Goal: Browse casually: Explore the website without a specific task or goal

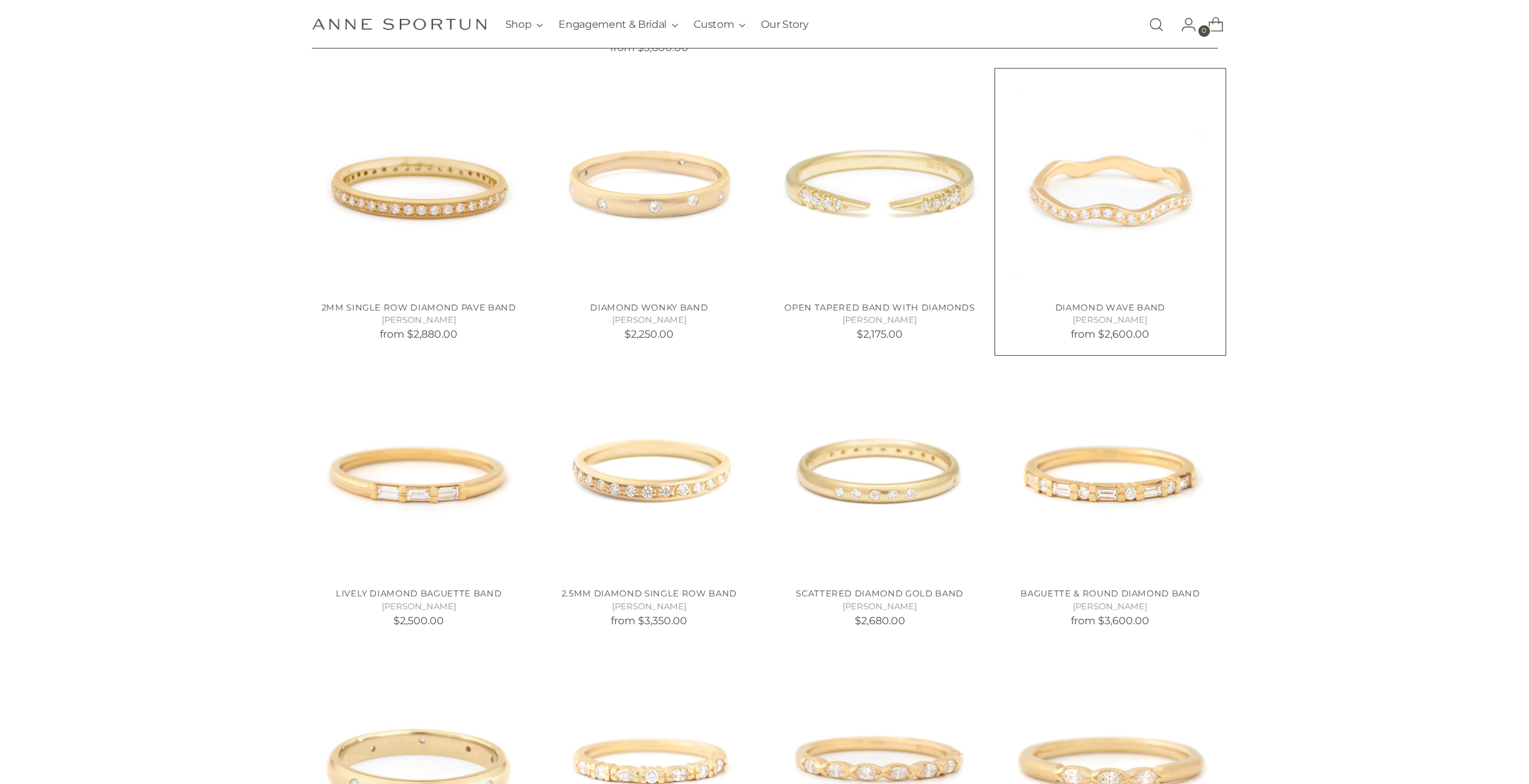
scroll to position [901, 0]
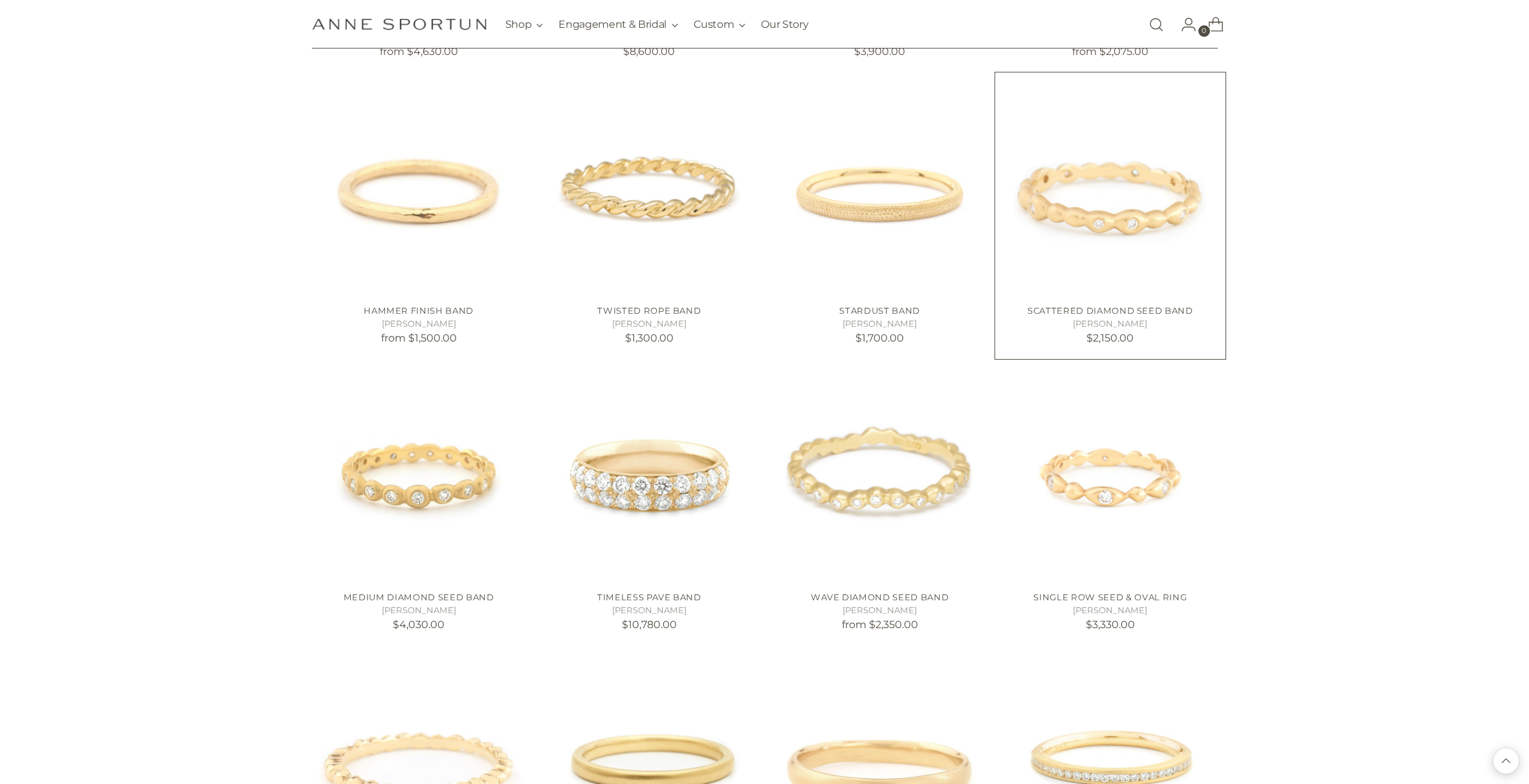
scroll to position [2126, 0]
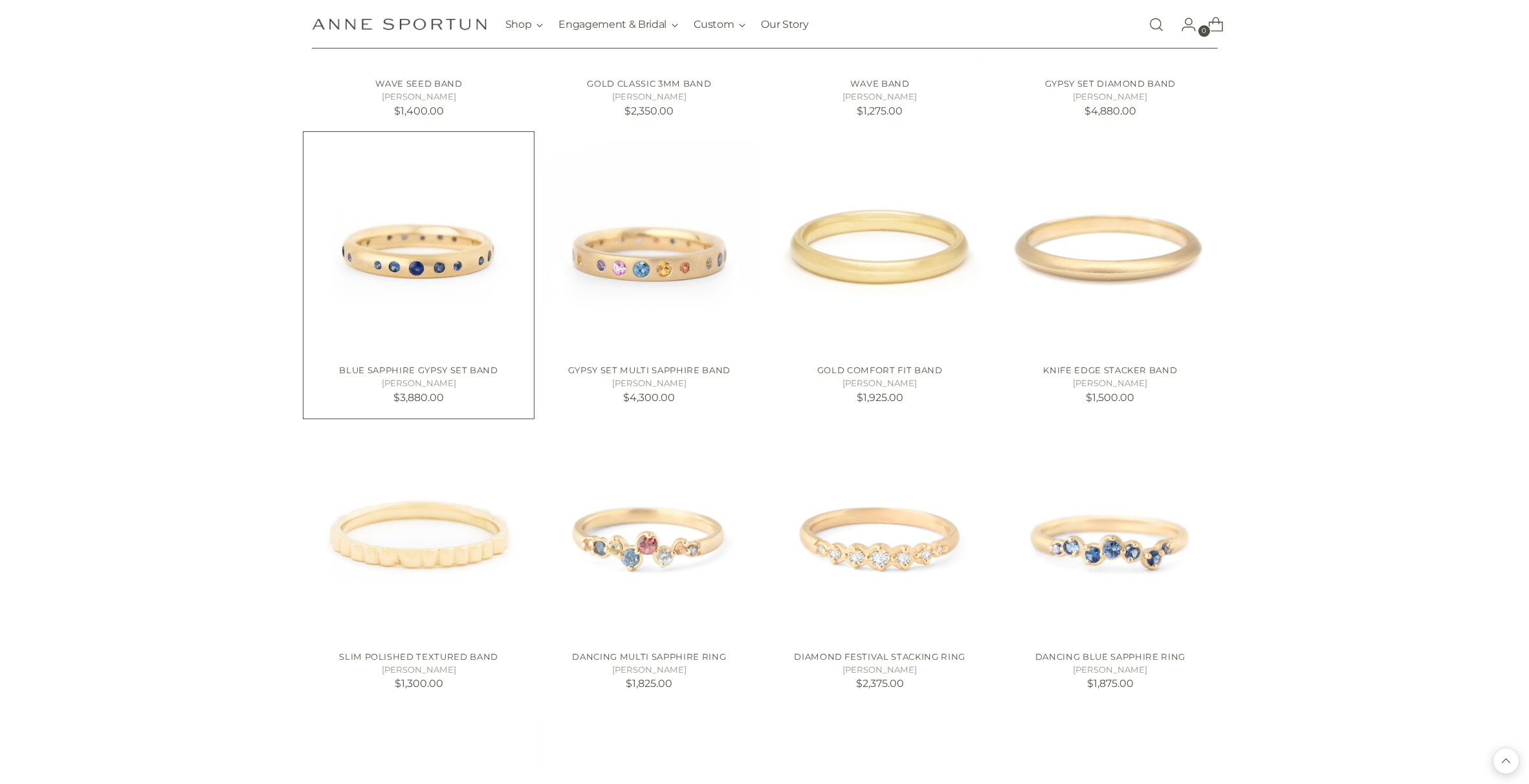
scroll to position [3346, 0]
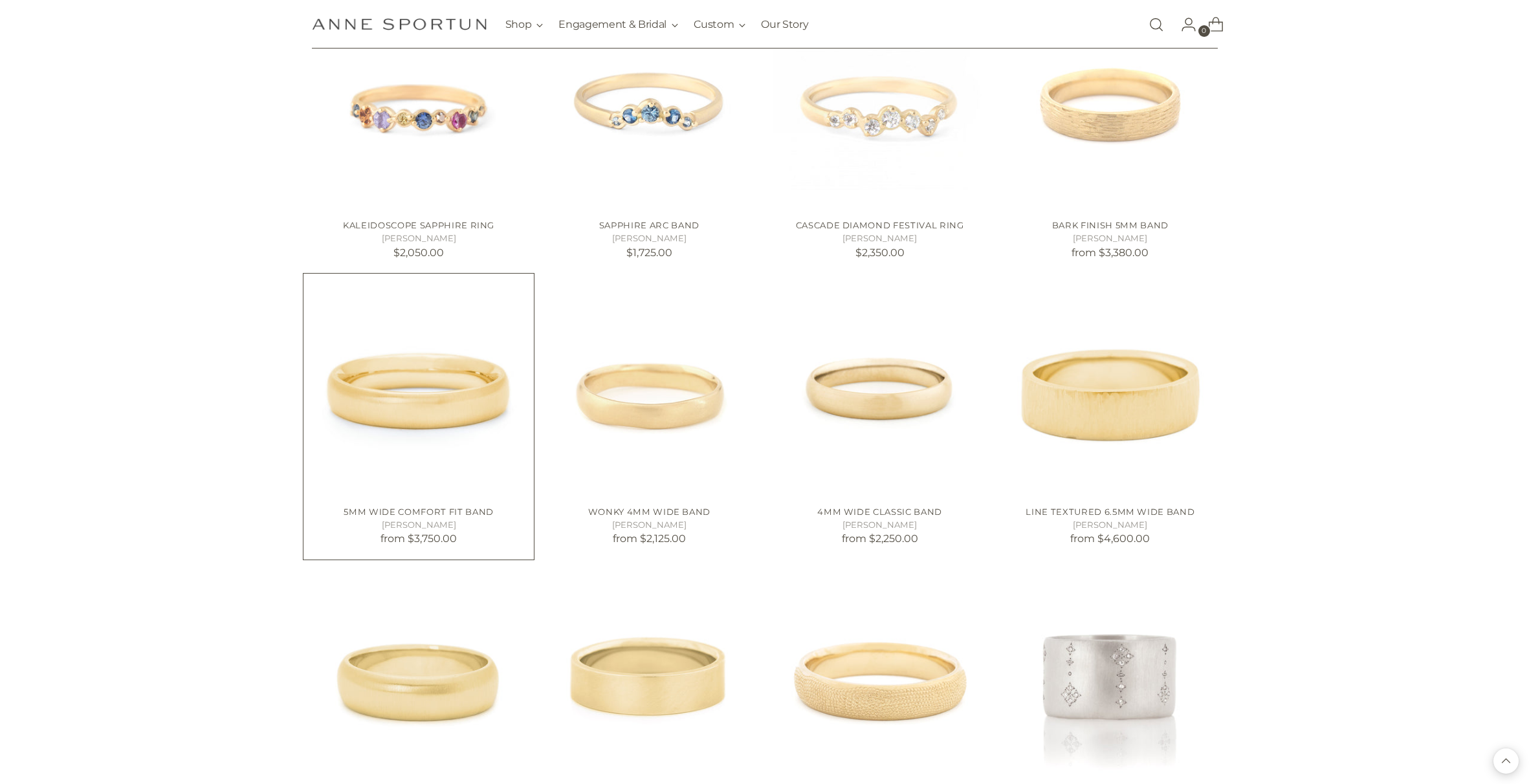
scroll to position [4363, 0]
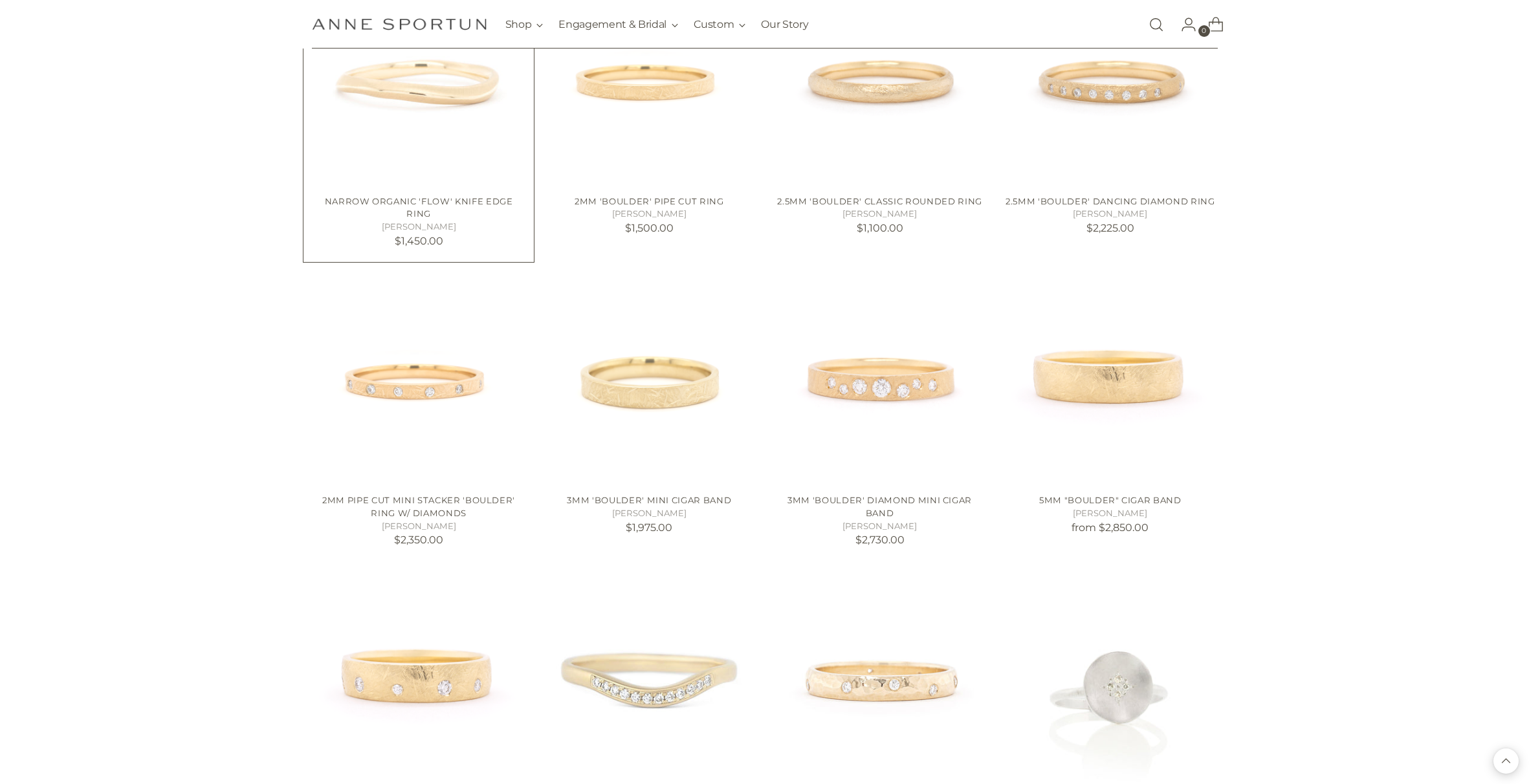
scroll to position [5549, 0]
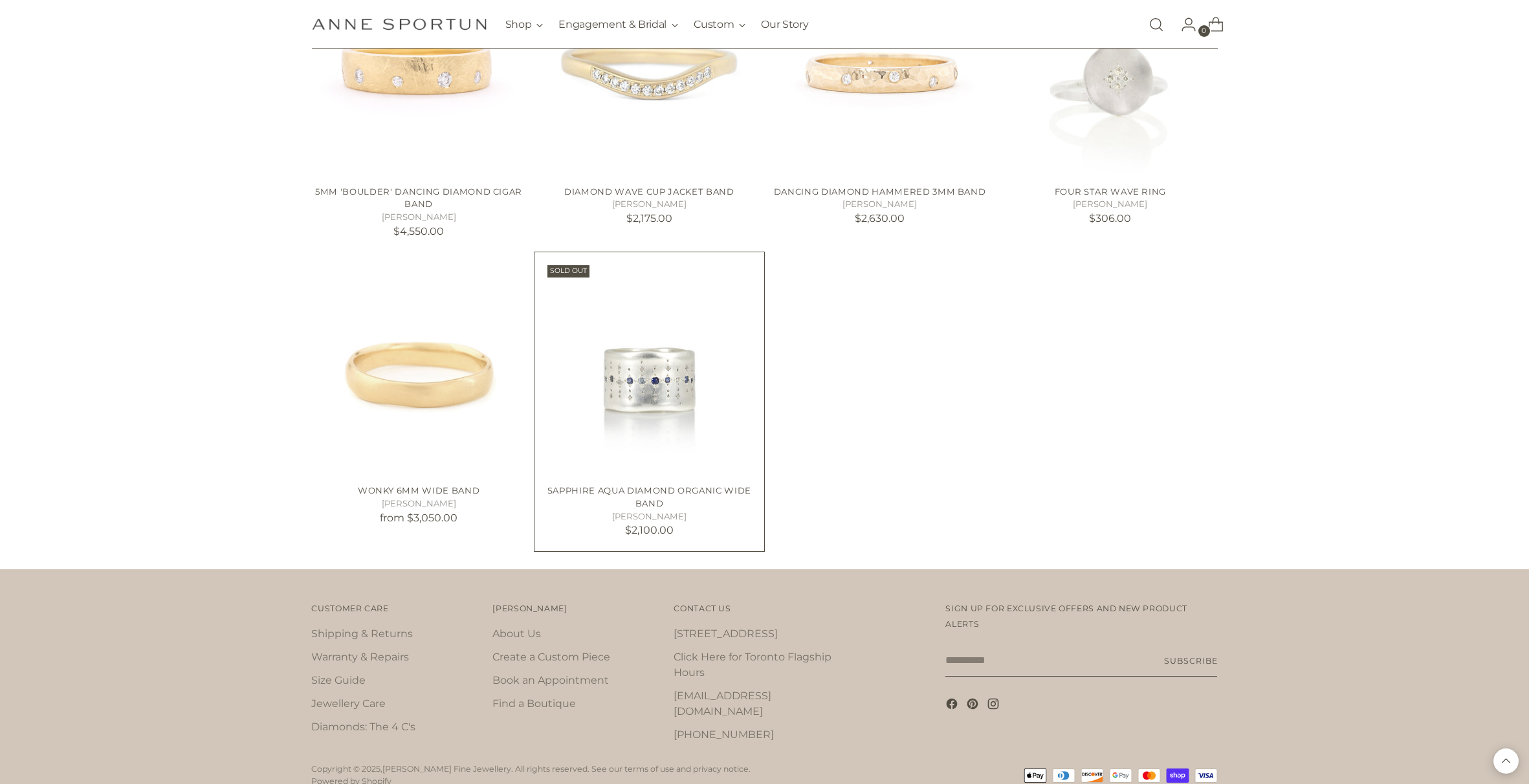
scroll to position [6142, 0]
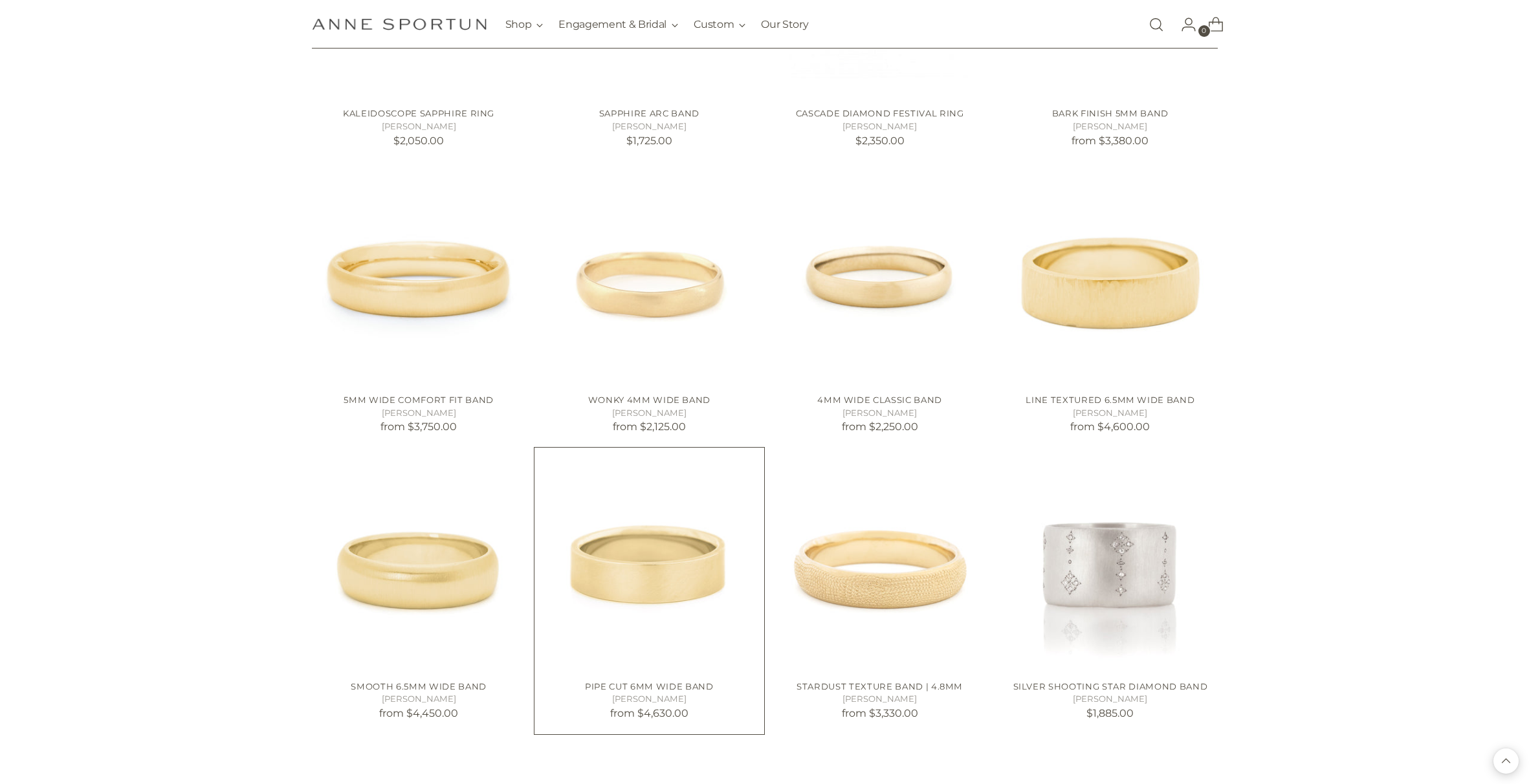
scroll to position [4454, 0]
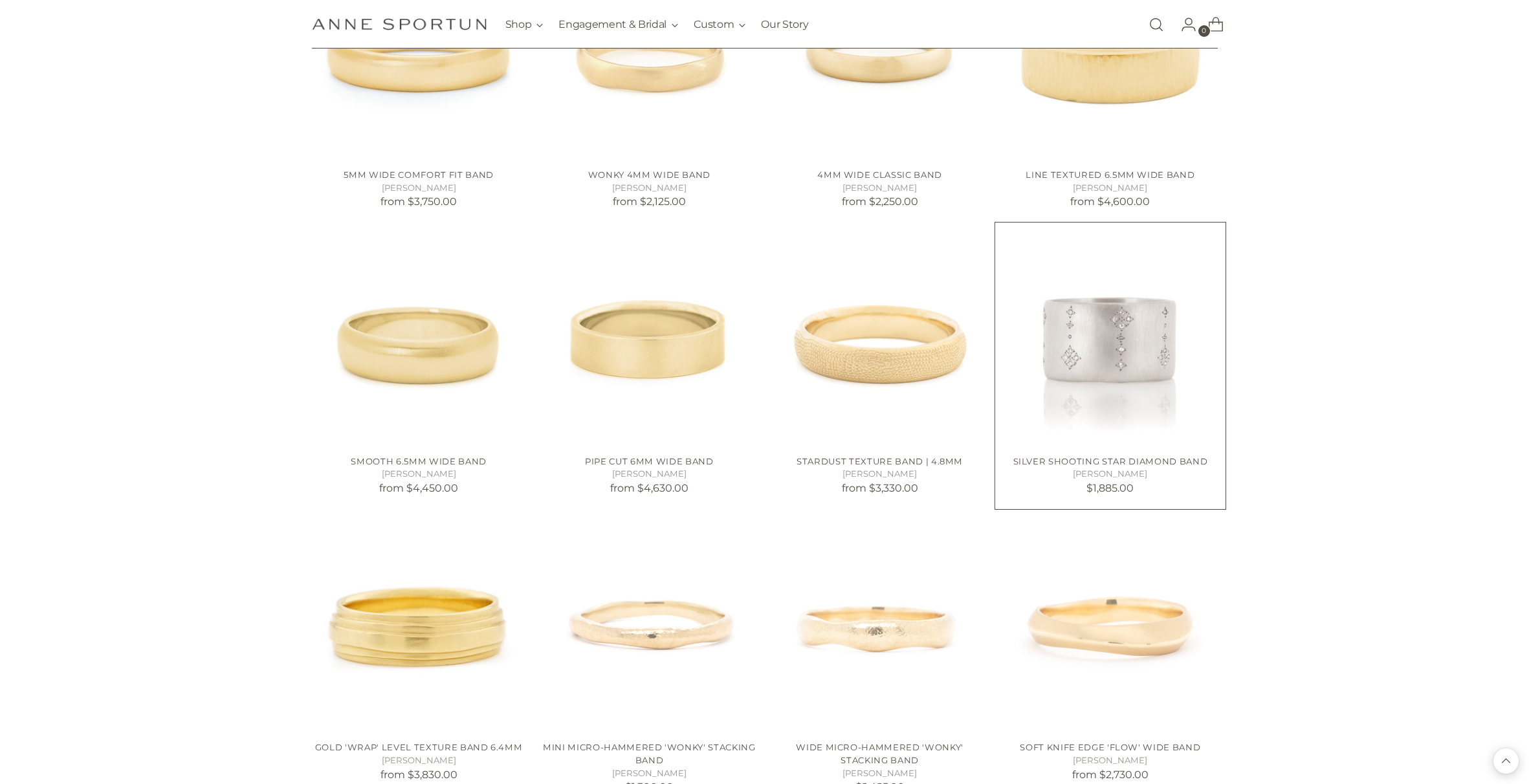
scroll to position [4691, 0]
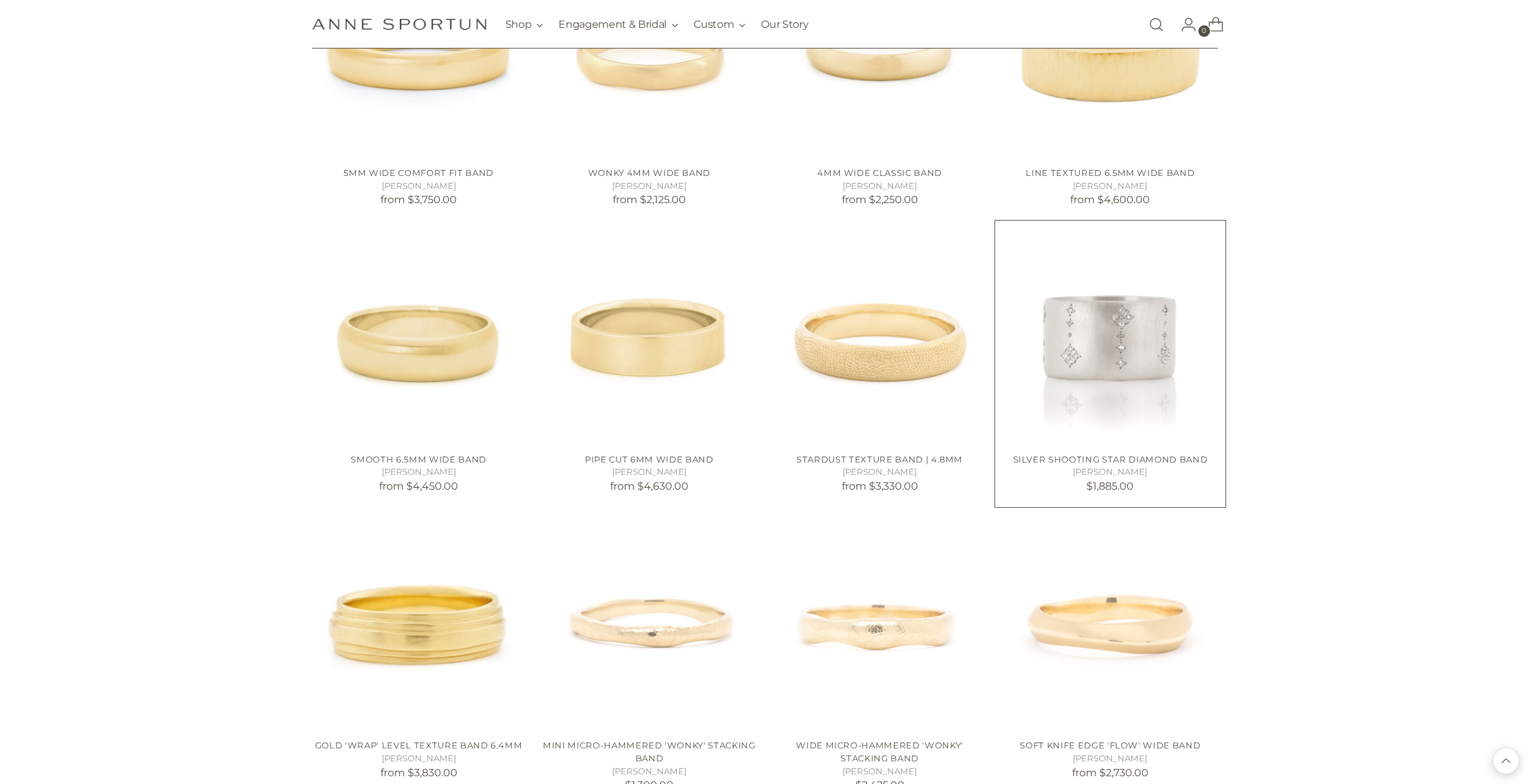
click at [0, 0] on img "Silver Shooting Star Diamond Band" at bounding box center [0, 0] width 0 height 0
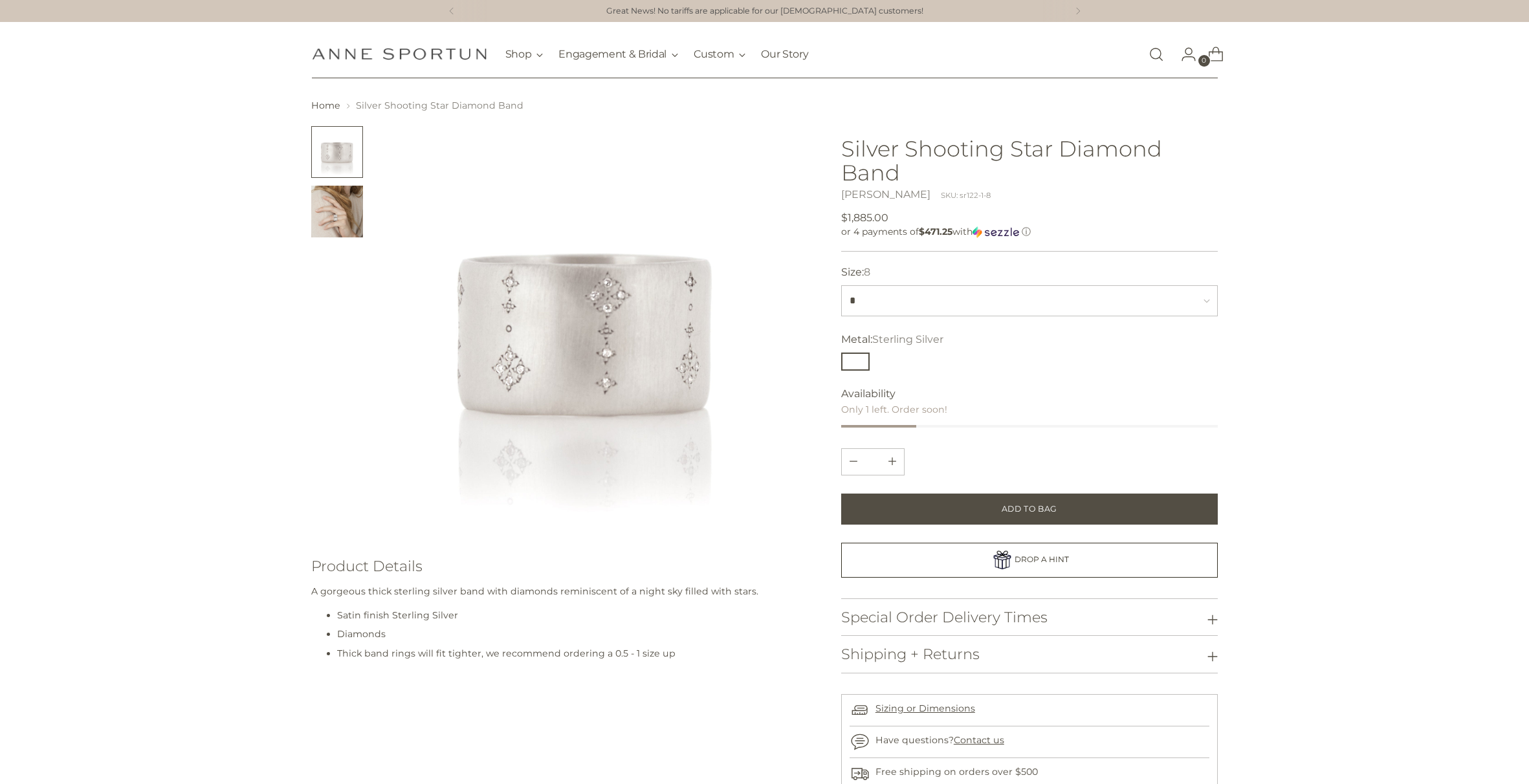
click at [343, 212] on img "Change image to image 2" at bounding box center [337, 212] width 52 height 52
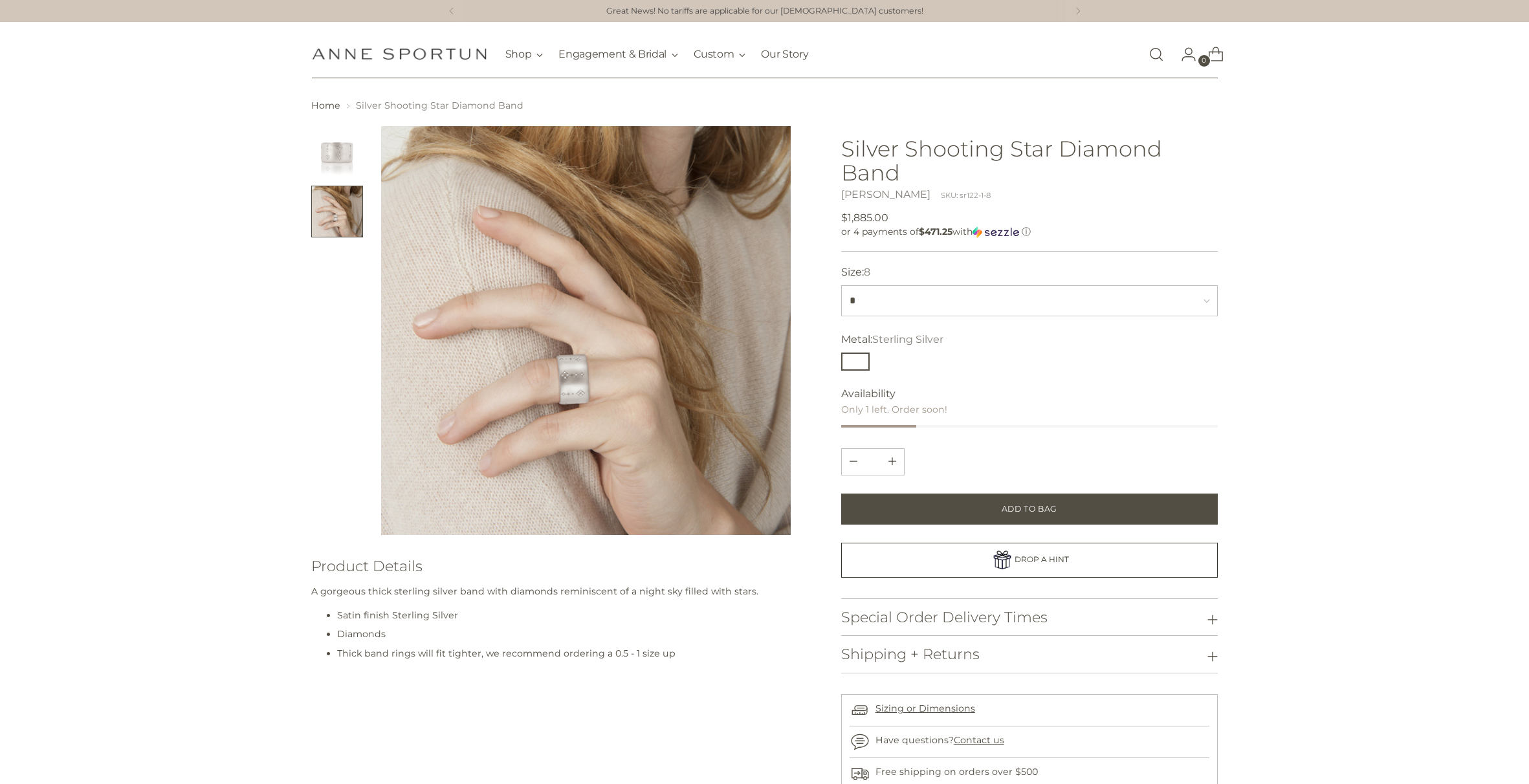
click at [568, 380] on img at bounding box center [585, 330] width 409 height 409
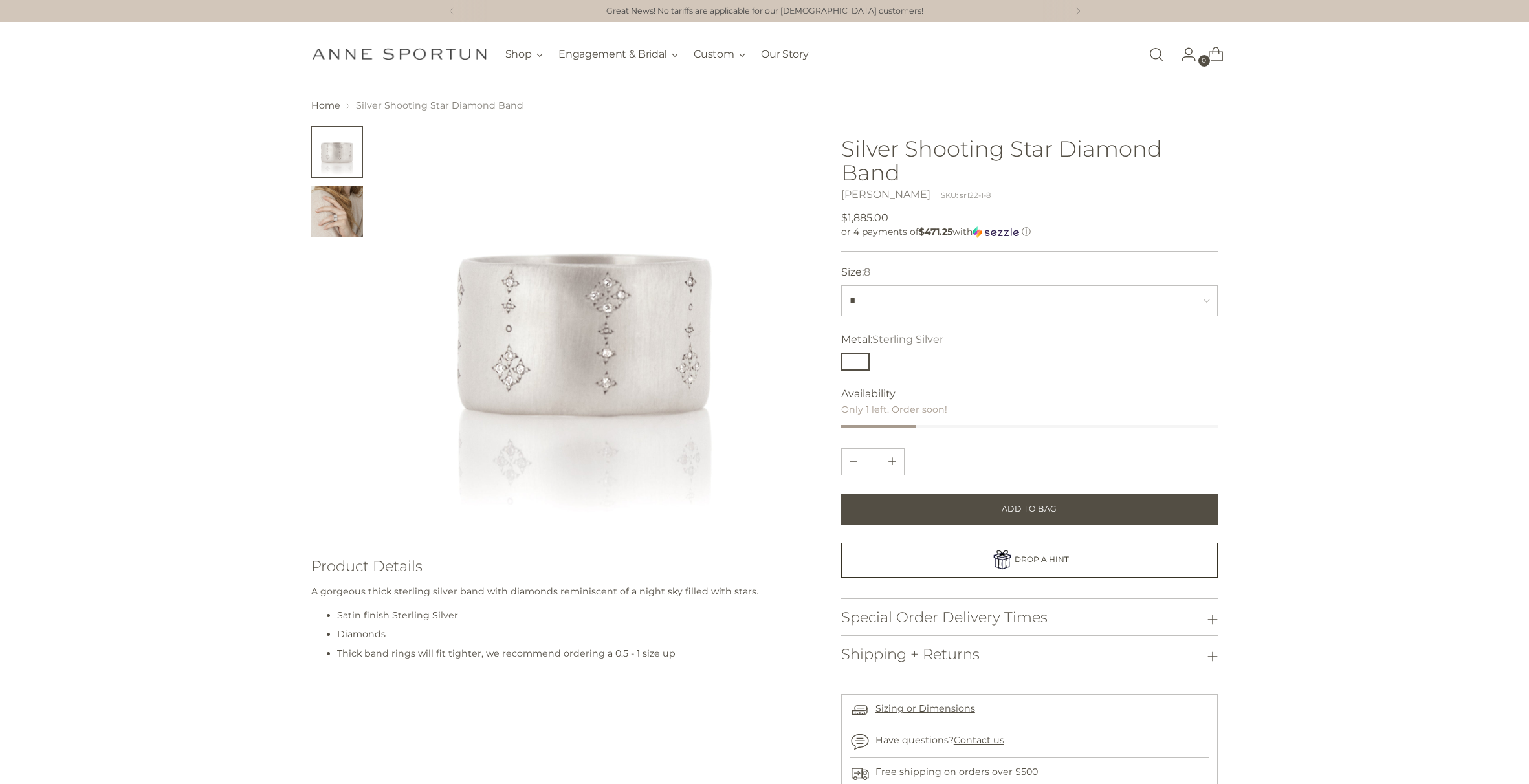
click at [339, 218] on img "Change image to image 2" at bounding box center [337, 212] width 52 height 52
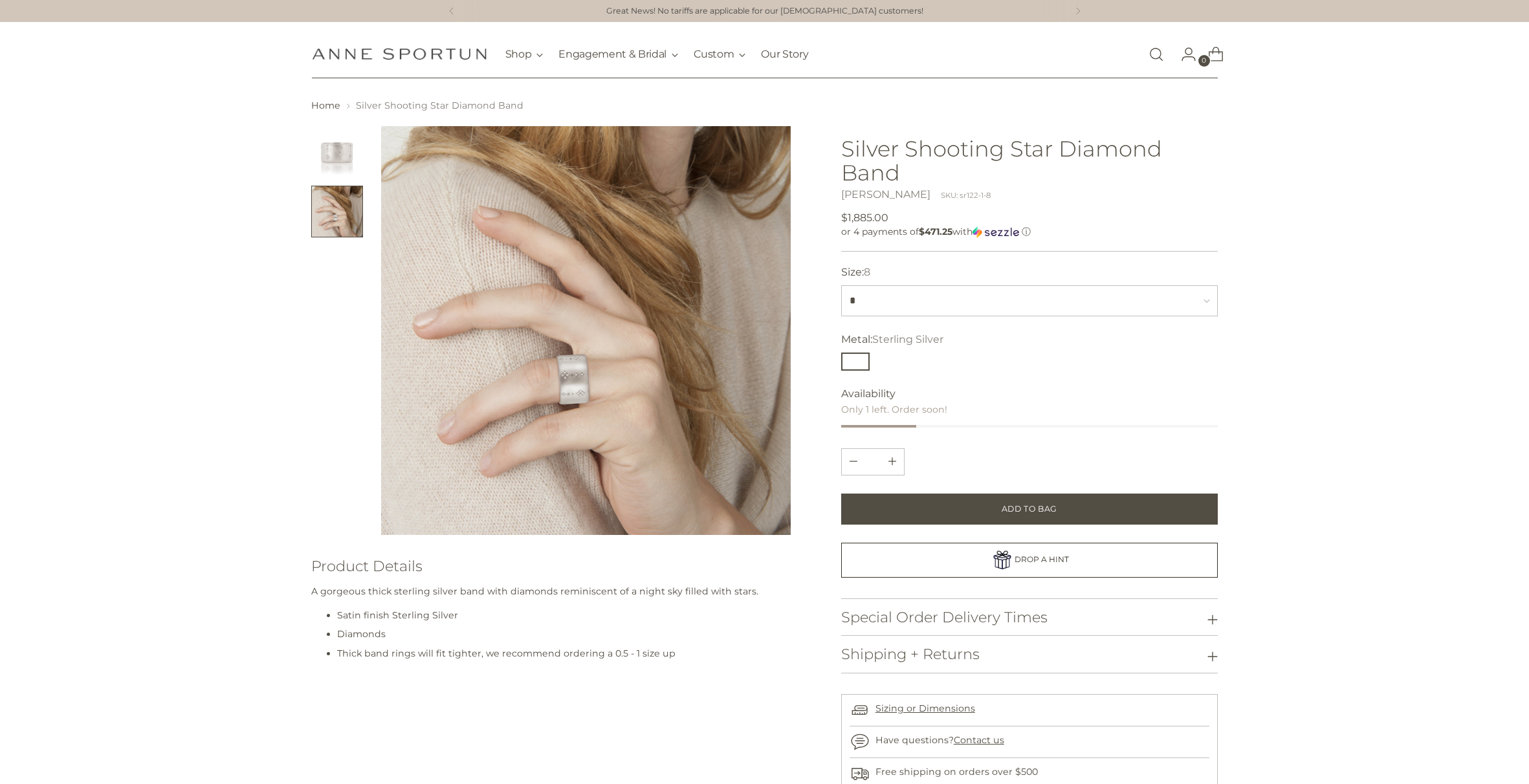
click at [332, 210] on button "Change image to image 2" at bounding box center [337, 212] width 52 height 52
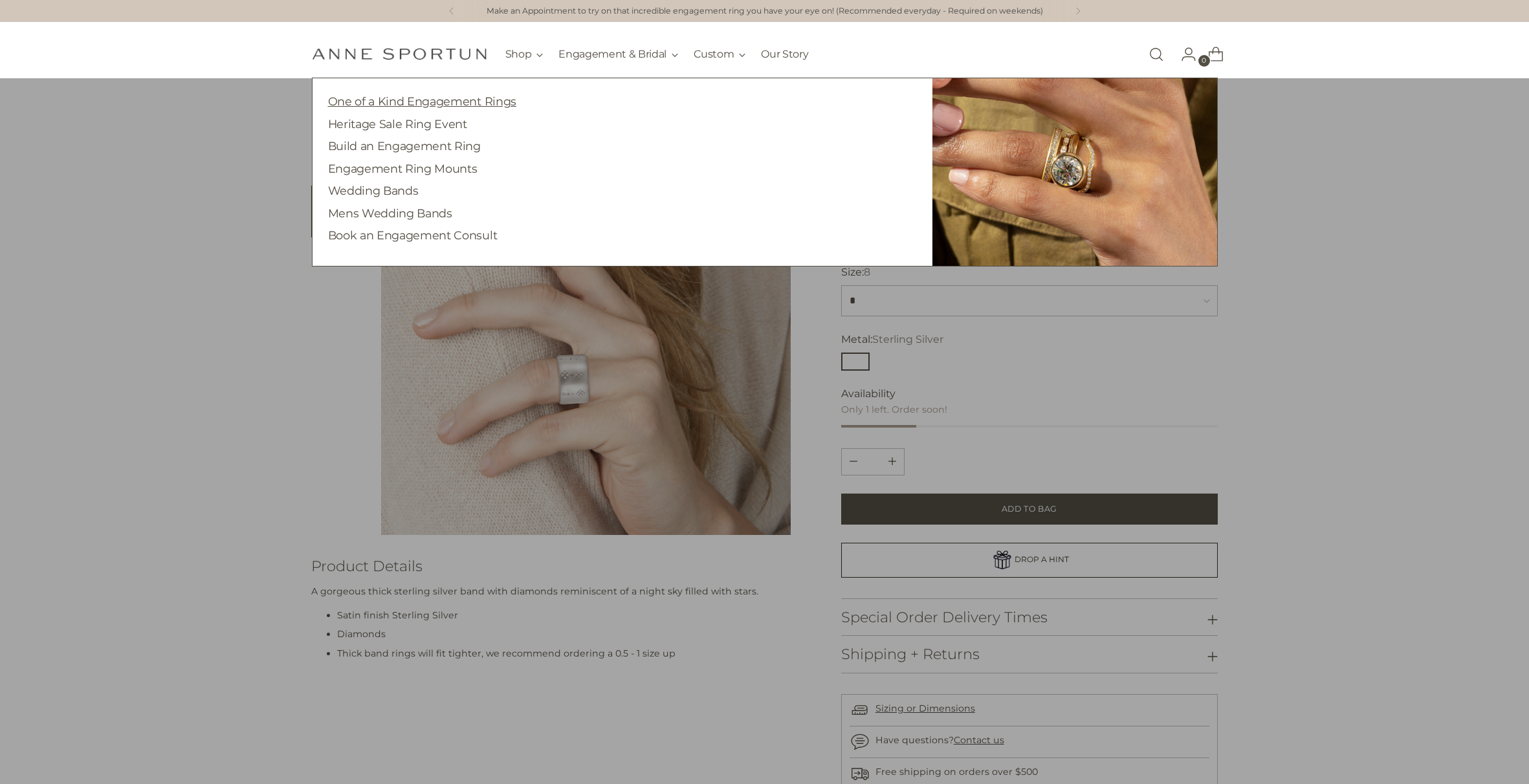
click at [453, 103] on link "One of a Kind Engagement Rings" at bounding box center [422, 101] width 189 height 14
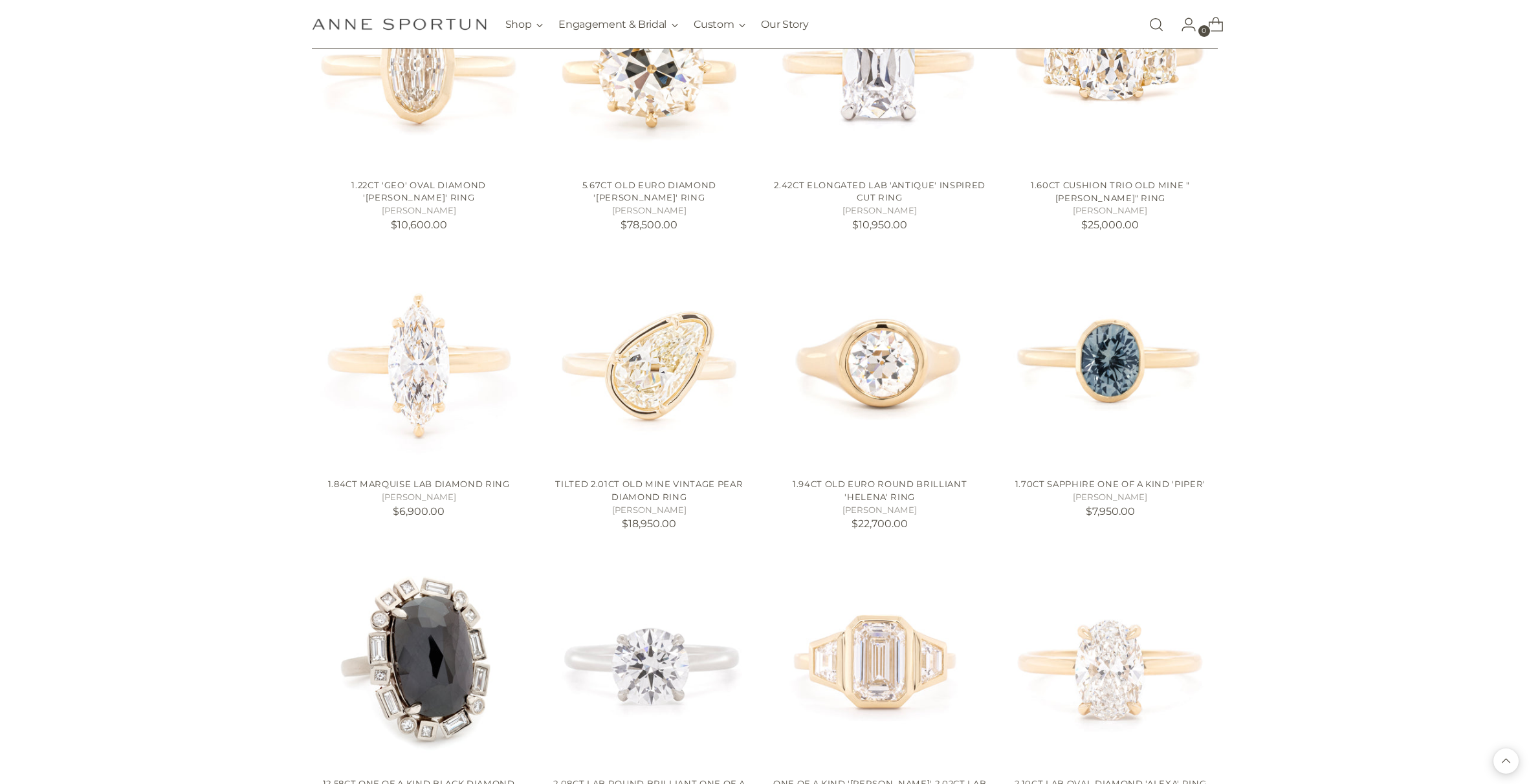
scroll to position [993, 0]
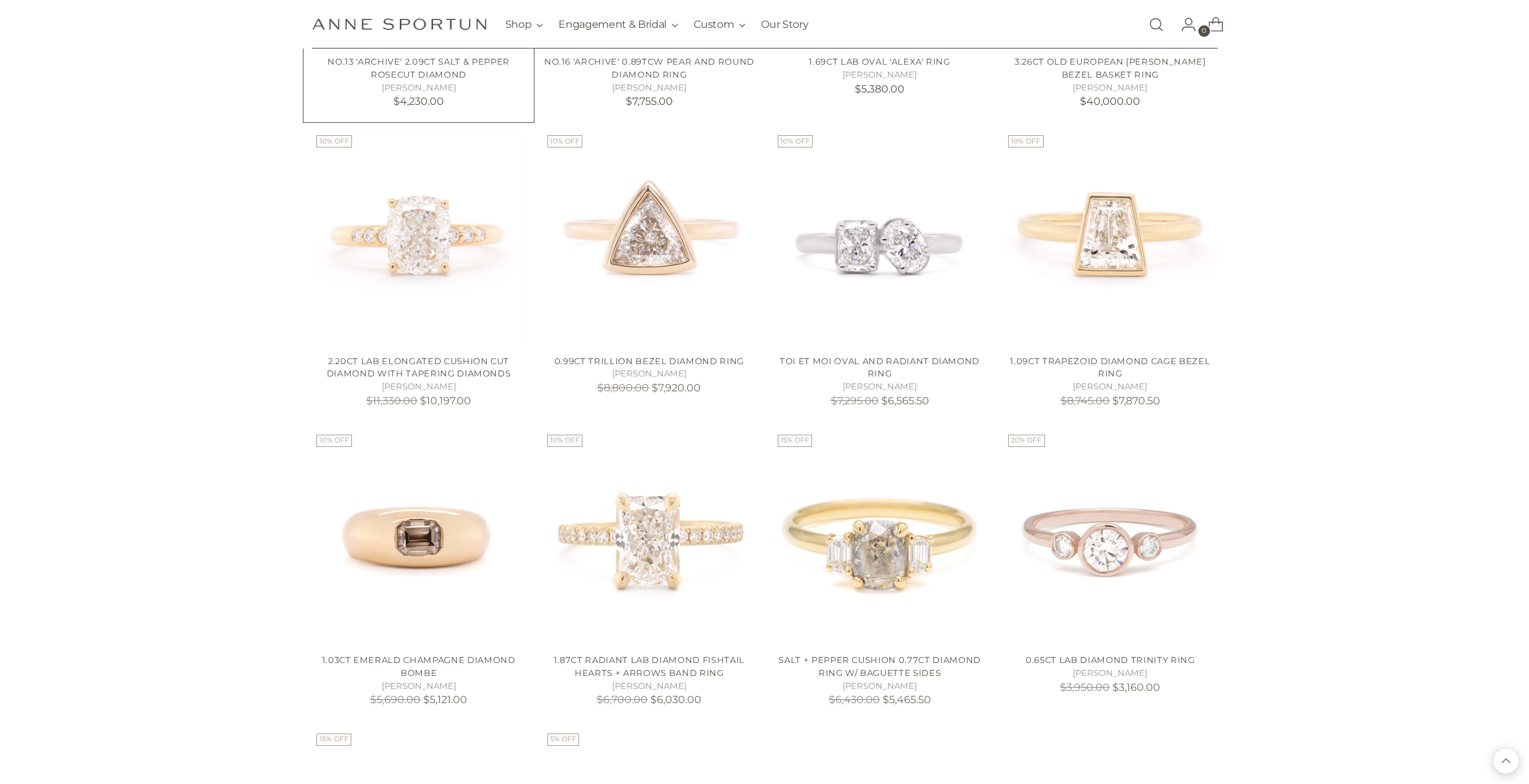
scroll to position [2022, 0]
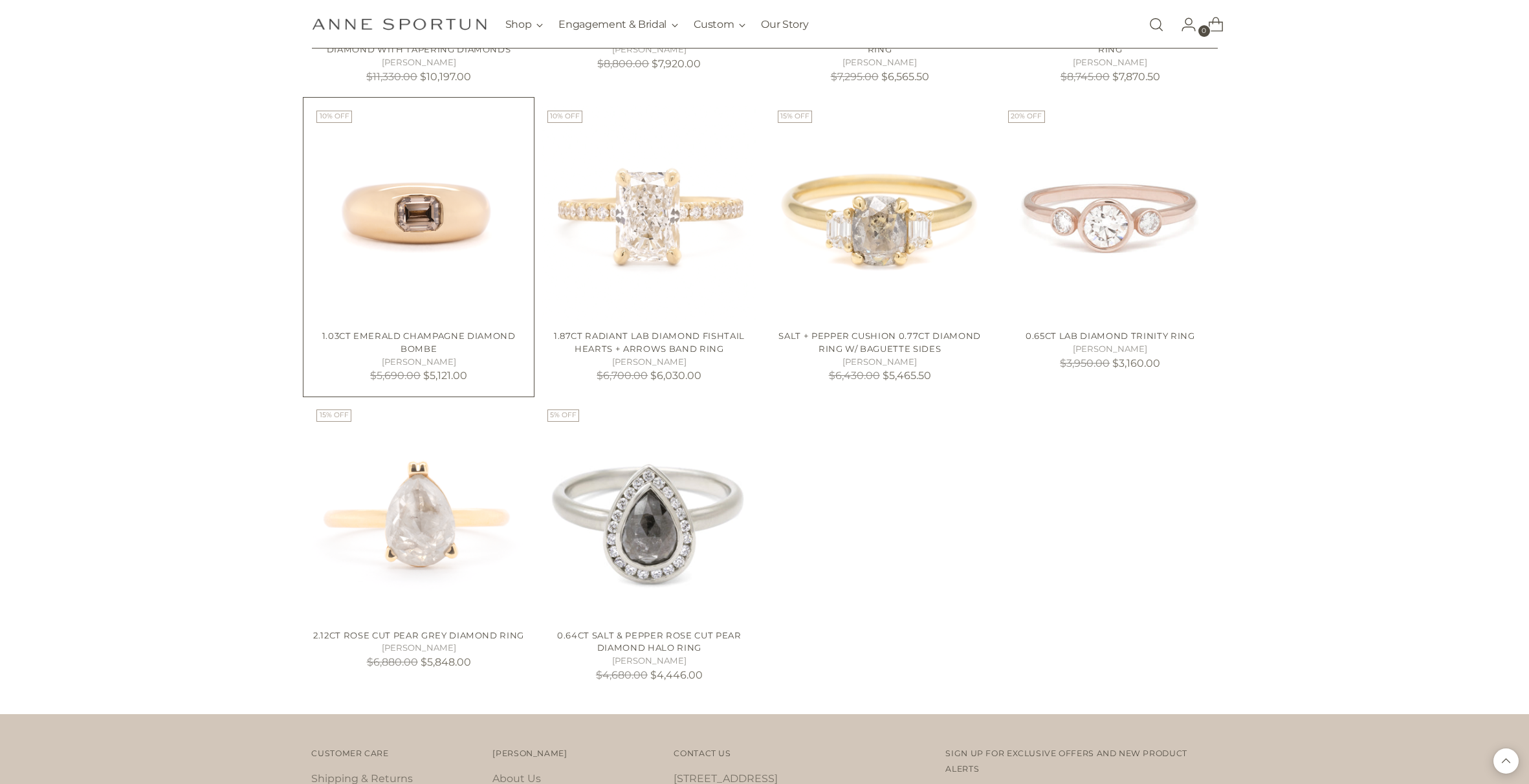
scroll to position [2336, 0]
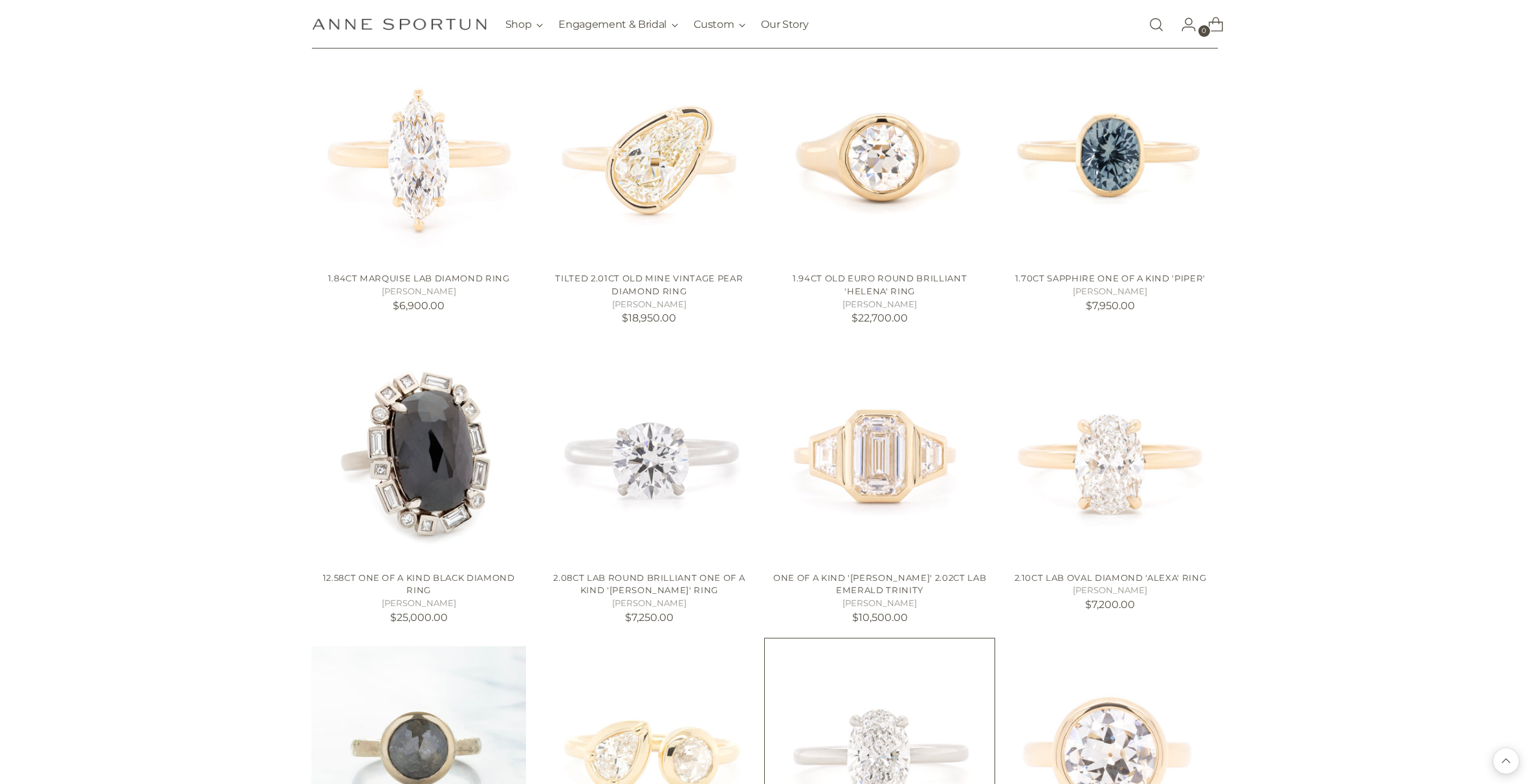
scroll to position [1173, 0]
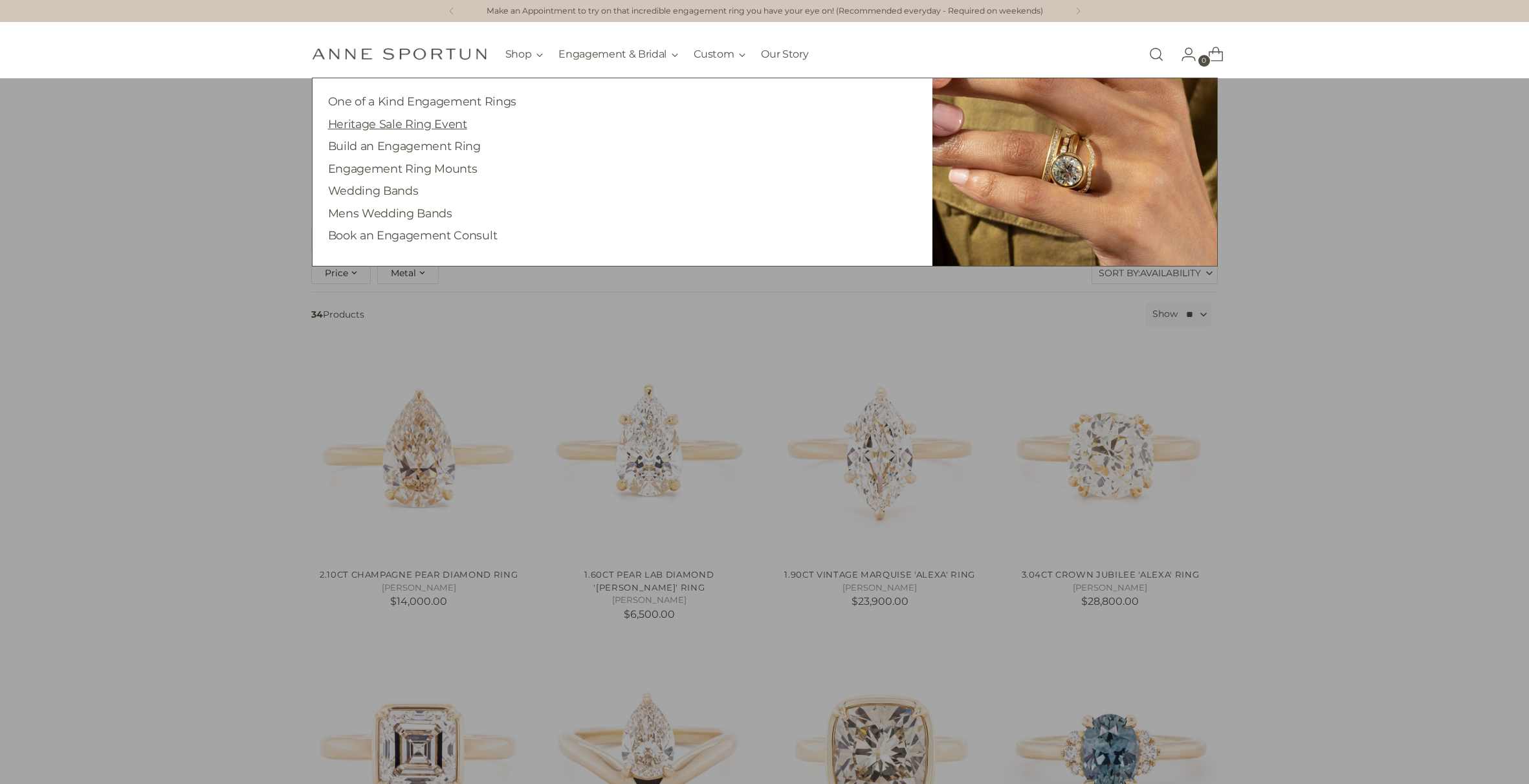
click at [406, 124] on link "Heritage Sale Ring Event" at bounding box center [398, 124] width 139 height 14
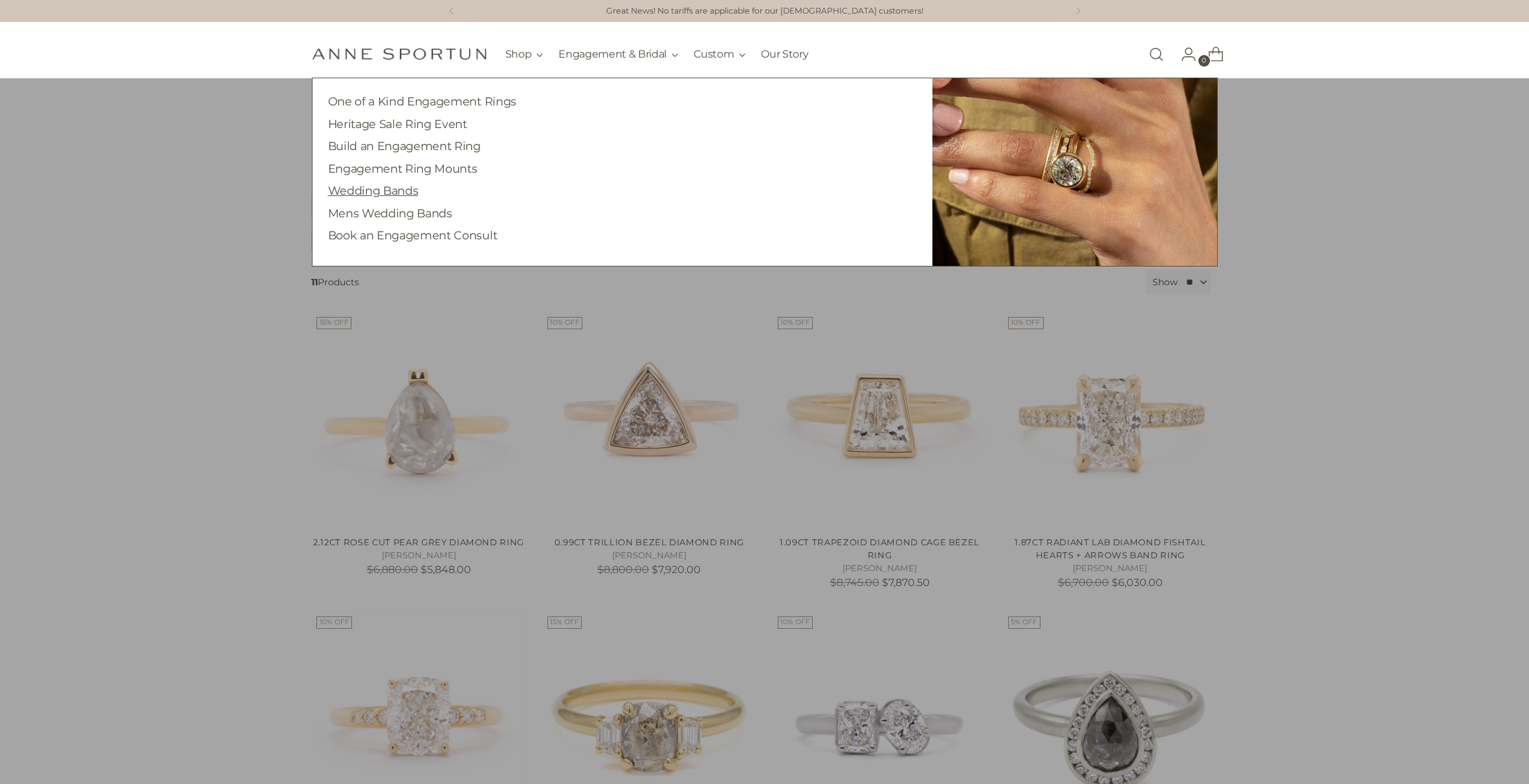
click at [365, 186] on link "Wedding Bands" at bounding box center [373, 191] width 91 height 14
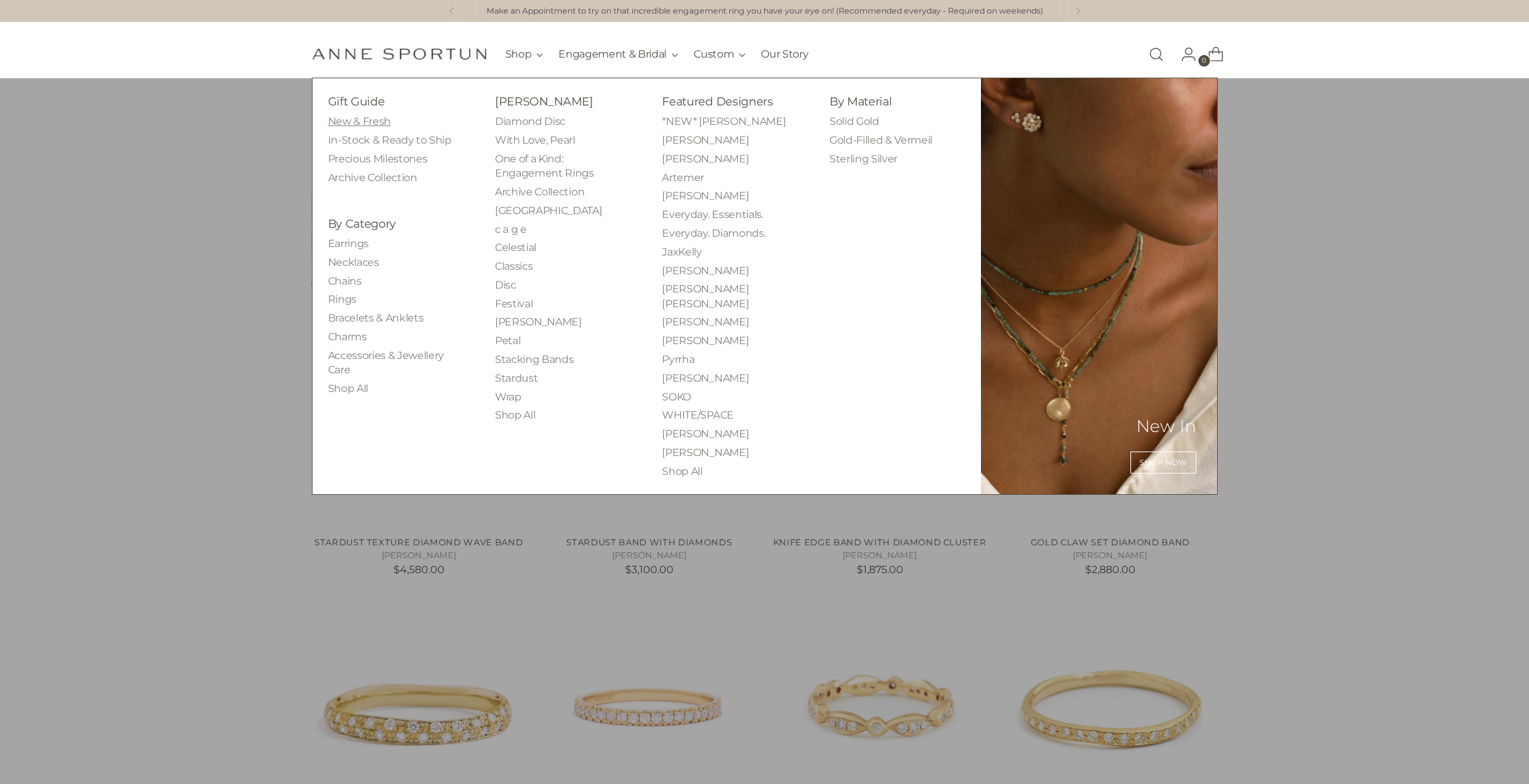
click at [361, 118] on link "New & Fresh" at bounding box center [359, 121] width 63 height 12
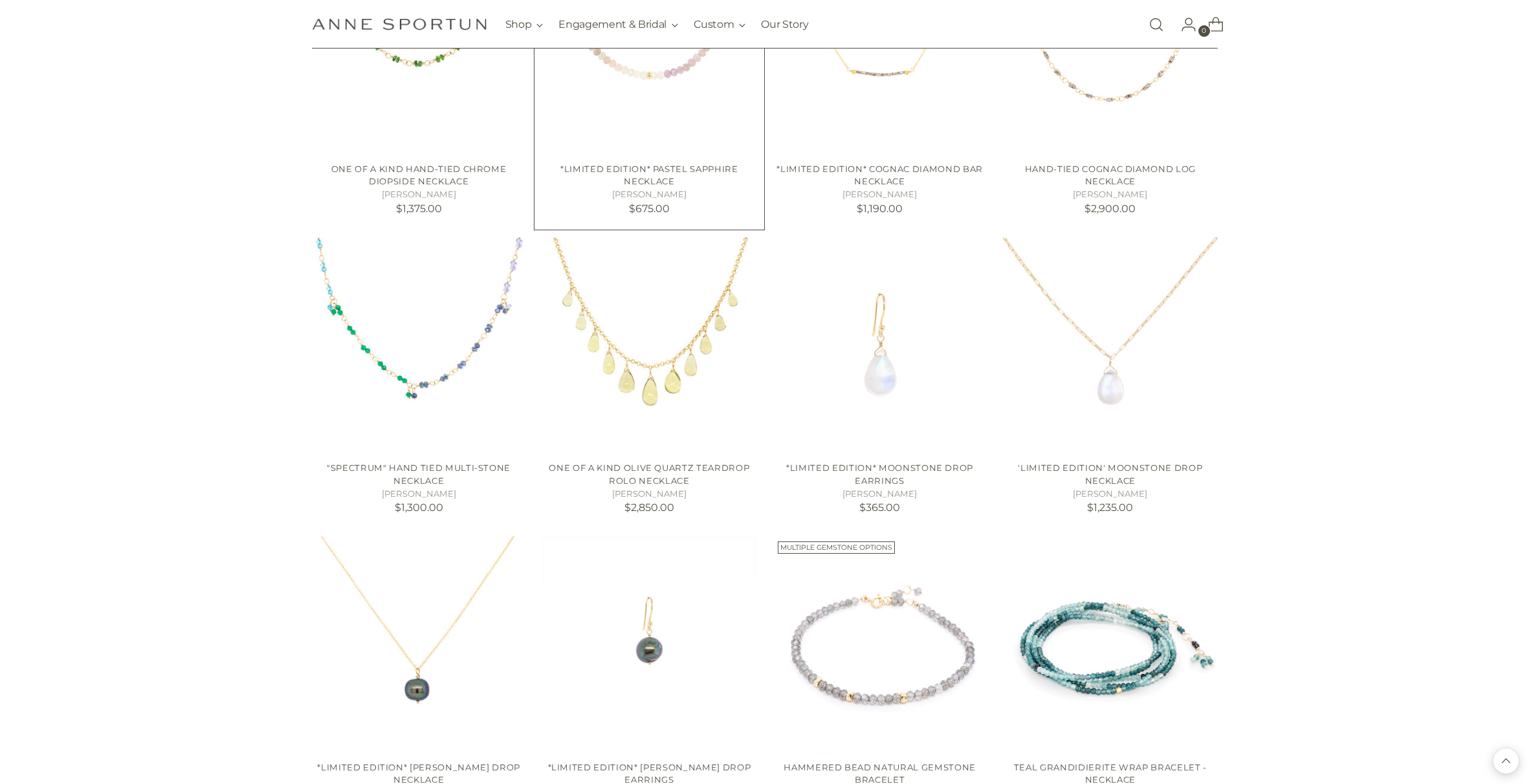
scroll to position [1891, 0]
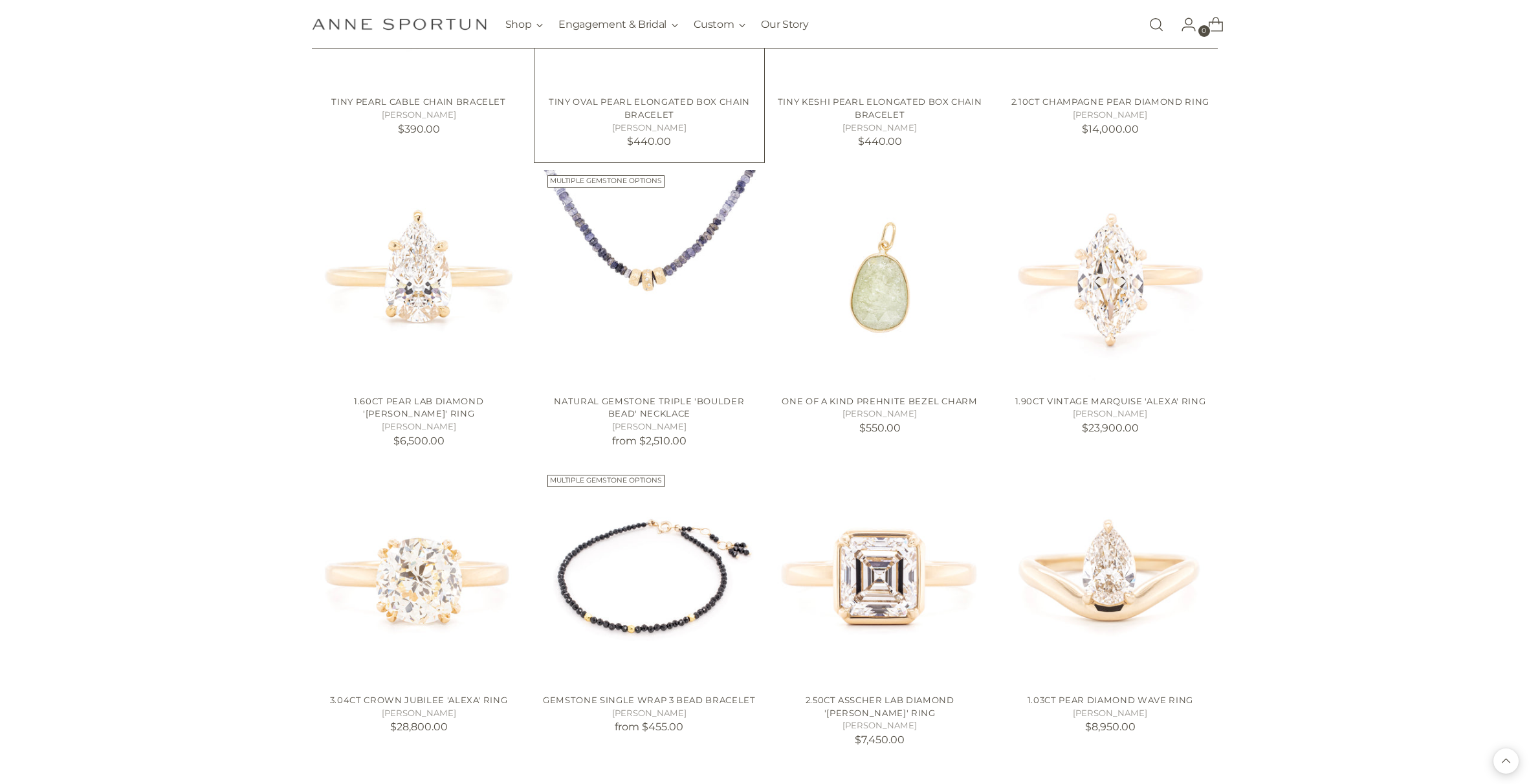
scroll to position [2849, 0]
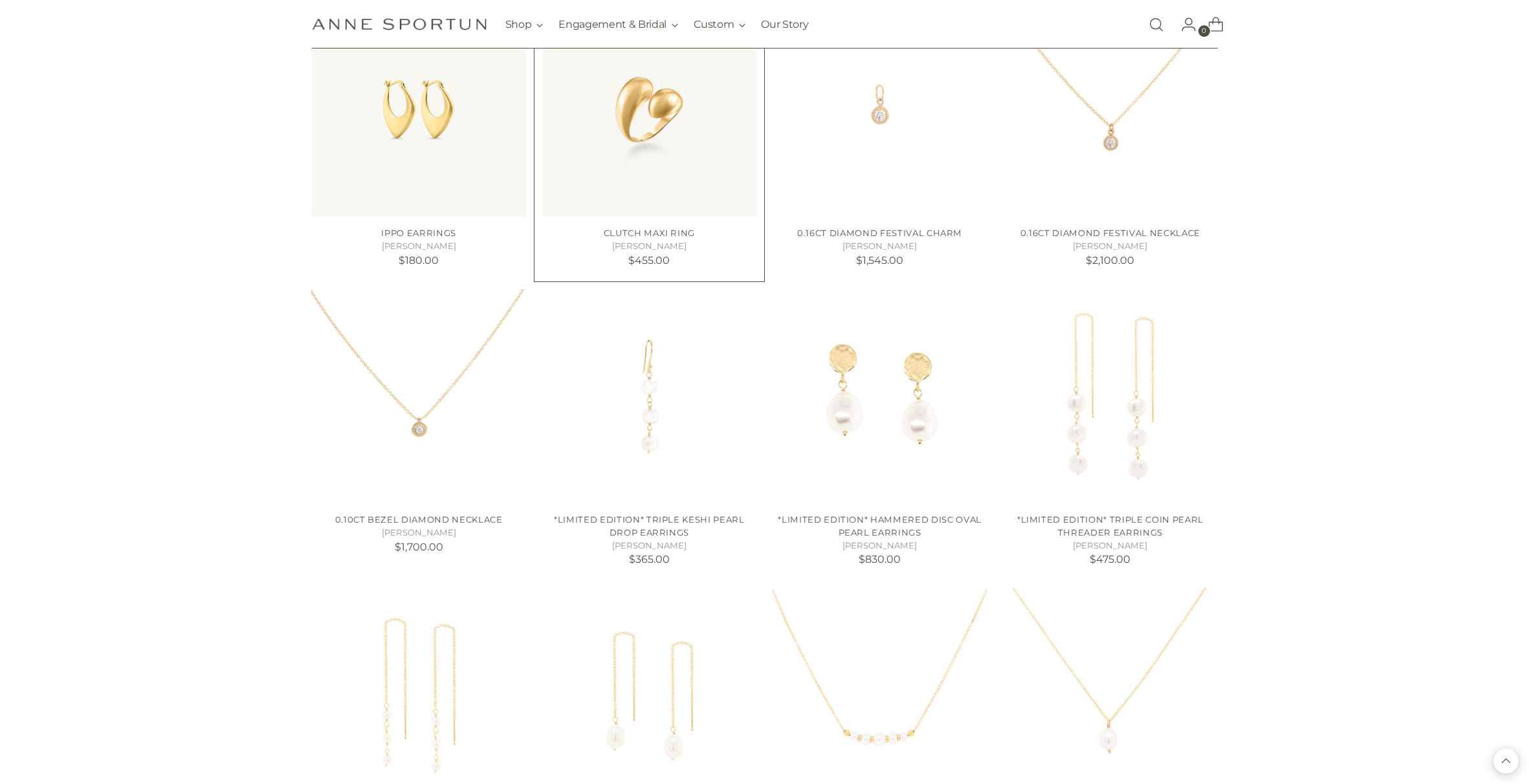
scroll to position [4498, 0]
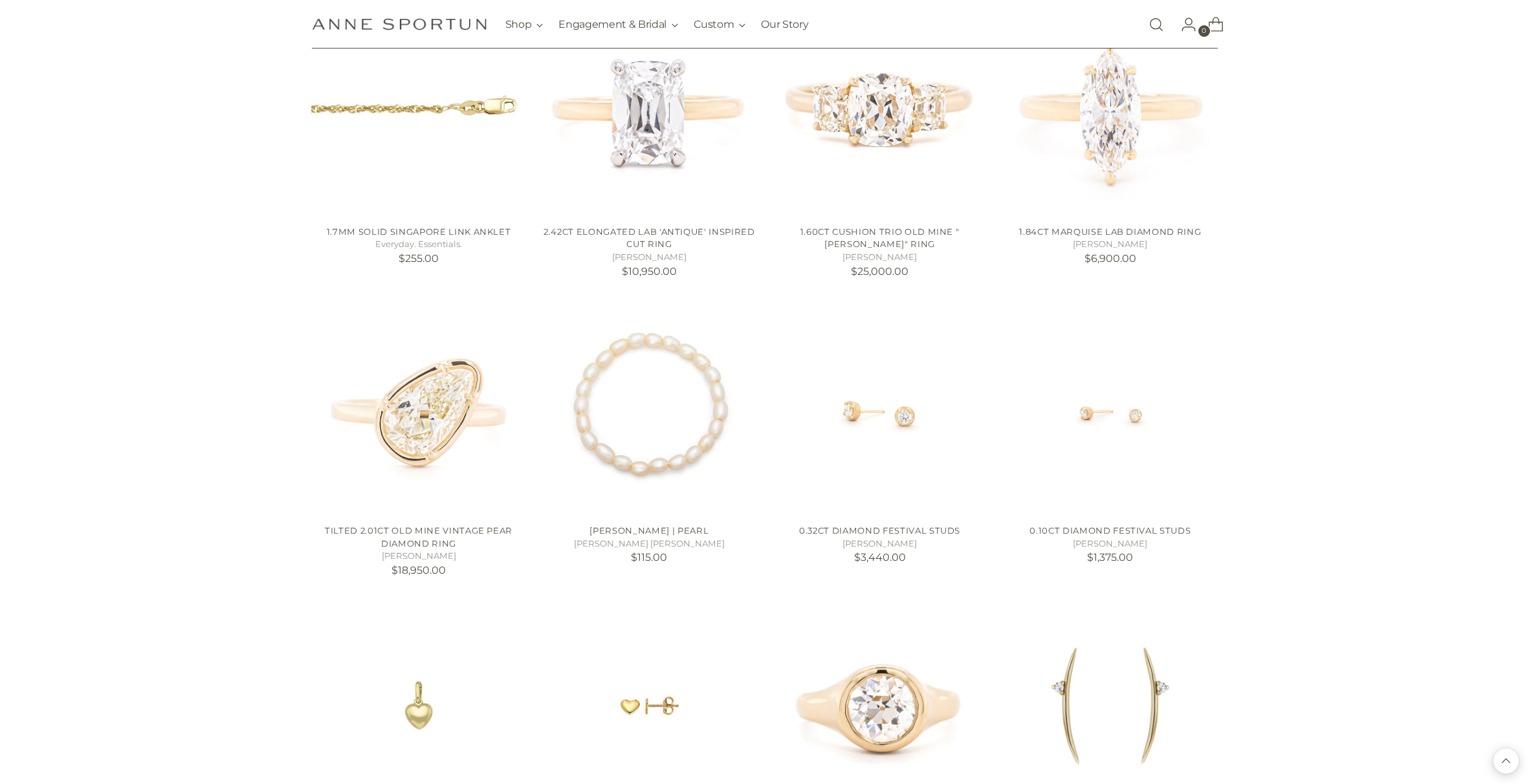
scroll to position [5663, 0]
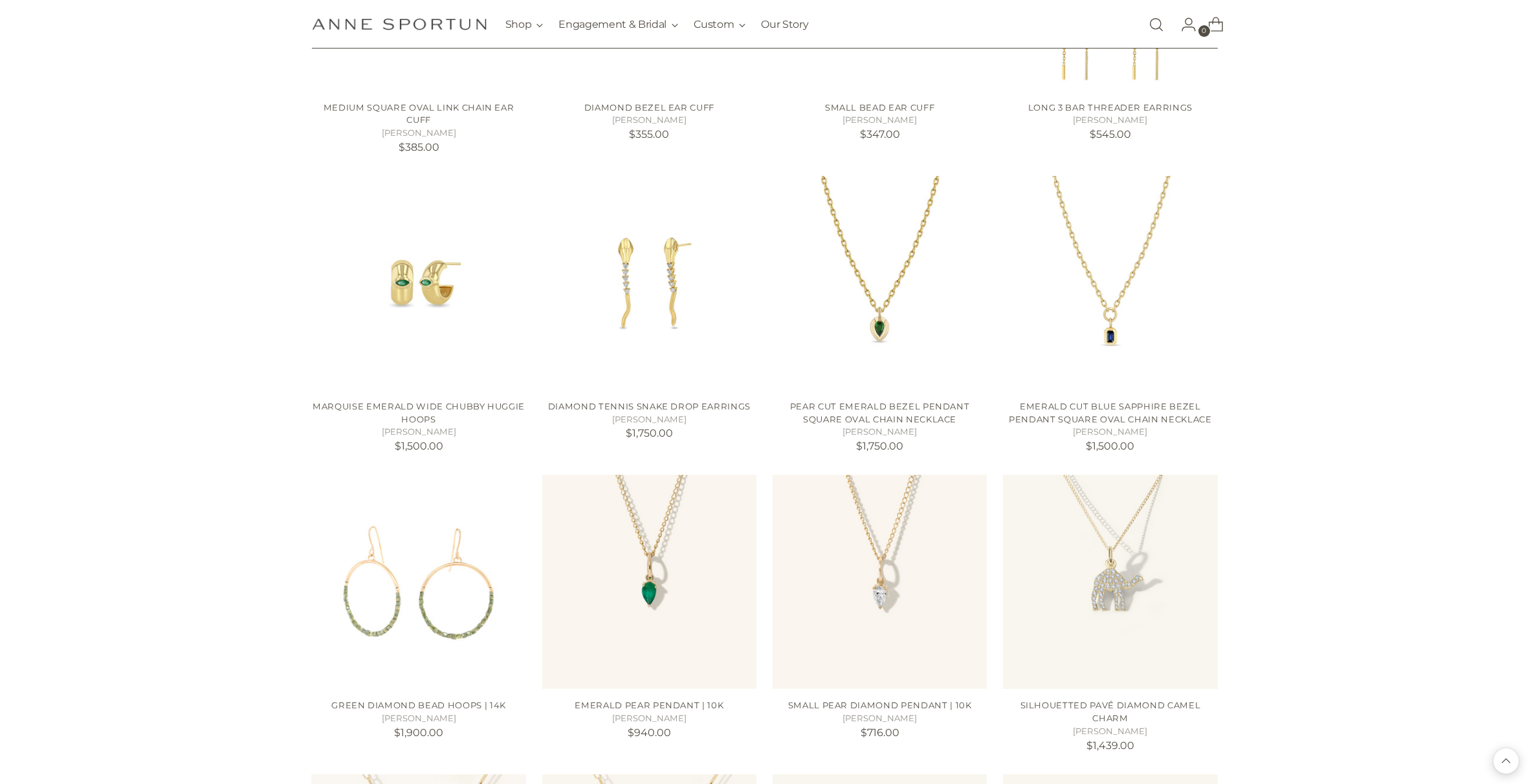
scroll to position [7646, 1]
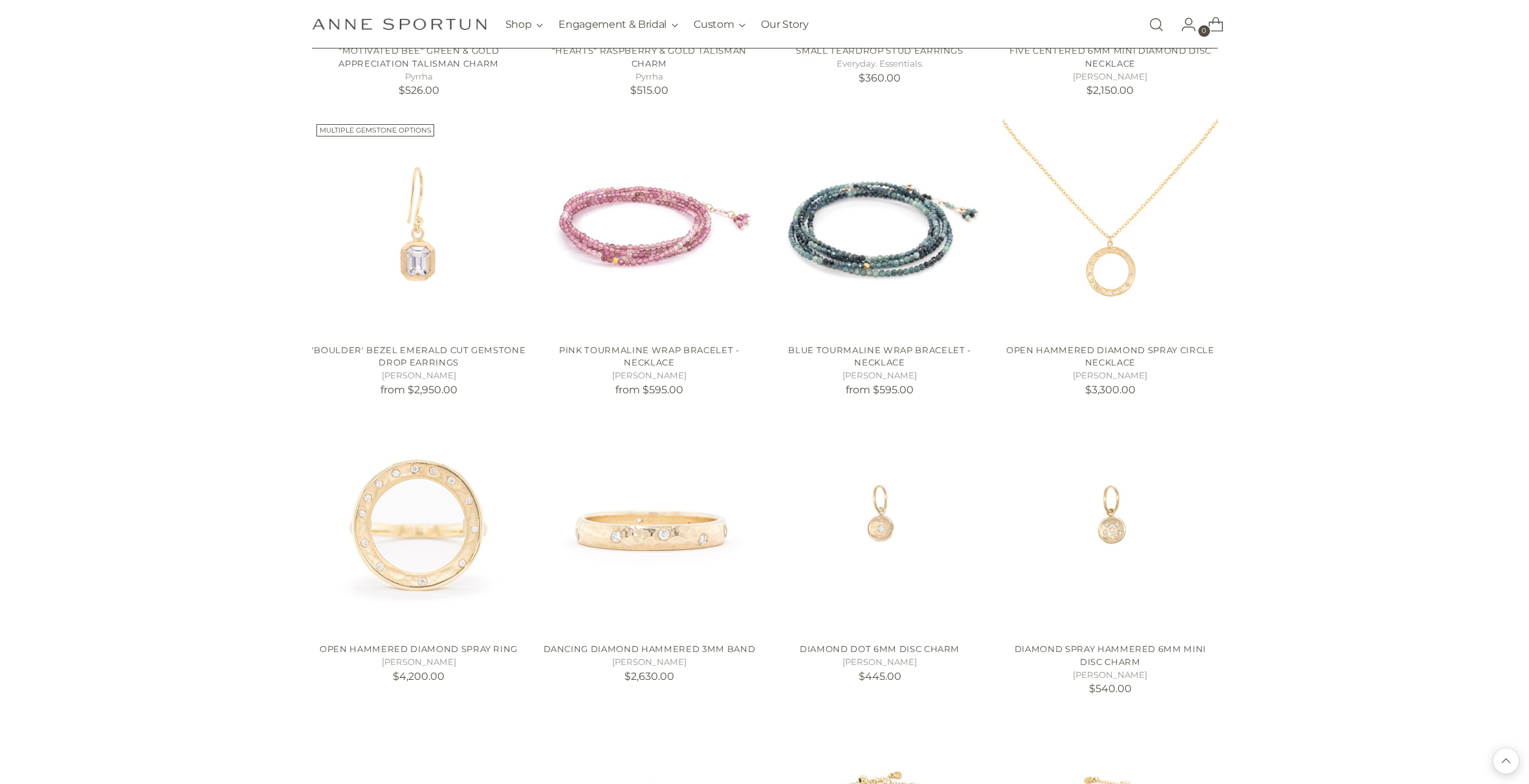
scroll to position [9117, 0]
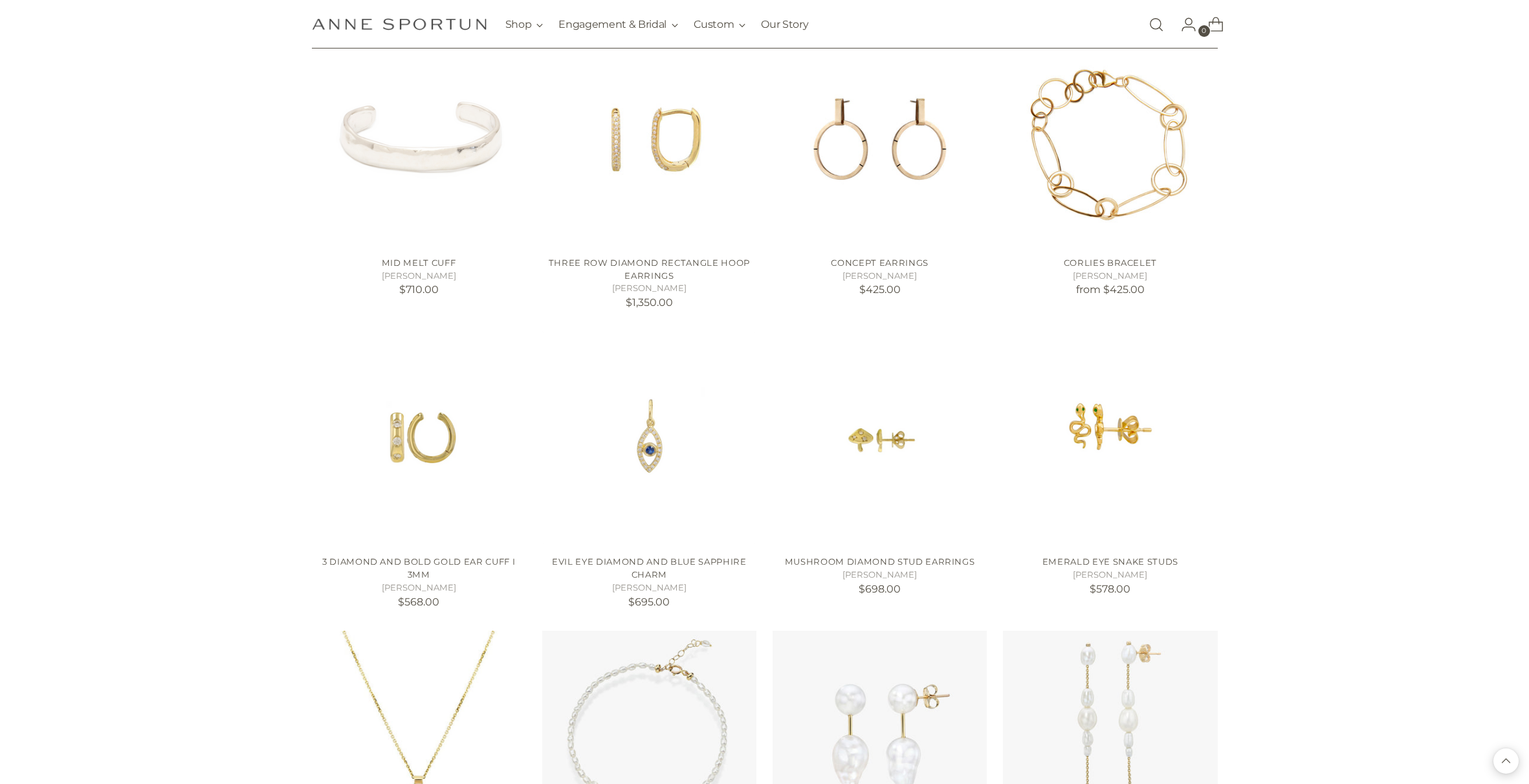
scroll to position [5978, 0]
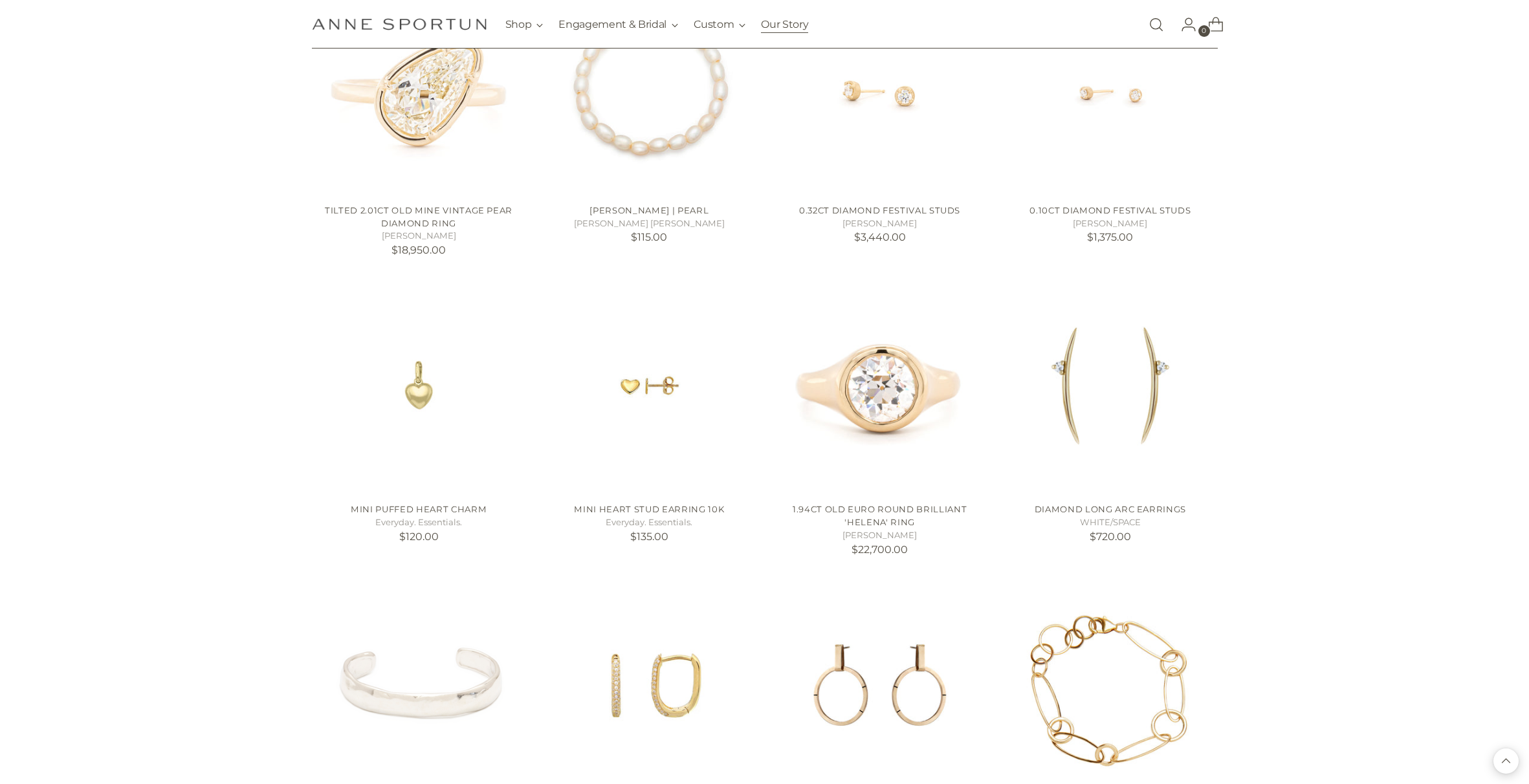
click at [784, 24] on link "Our Story" at bounding box center [784, 24] width 47 height 29
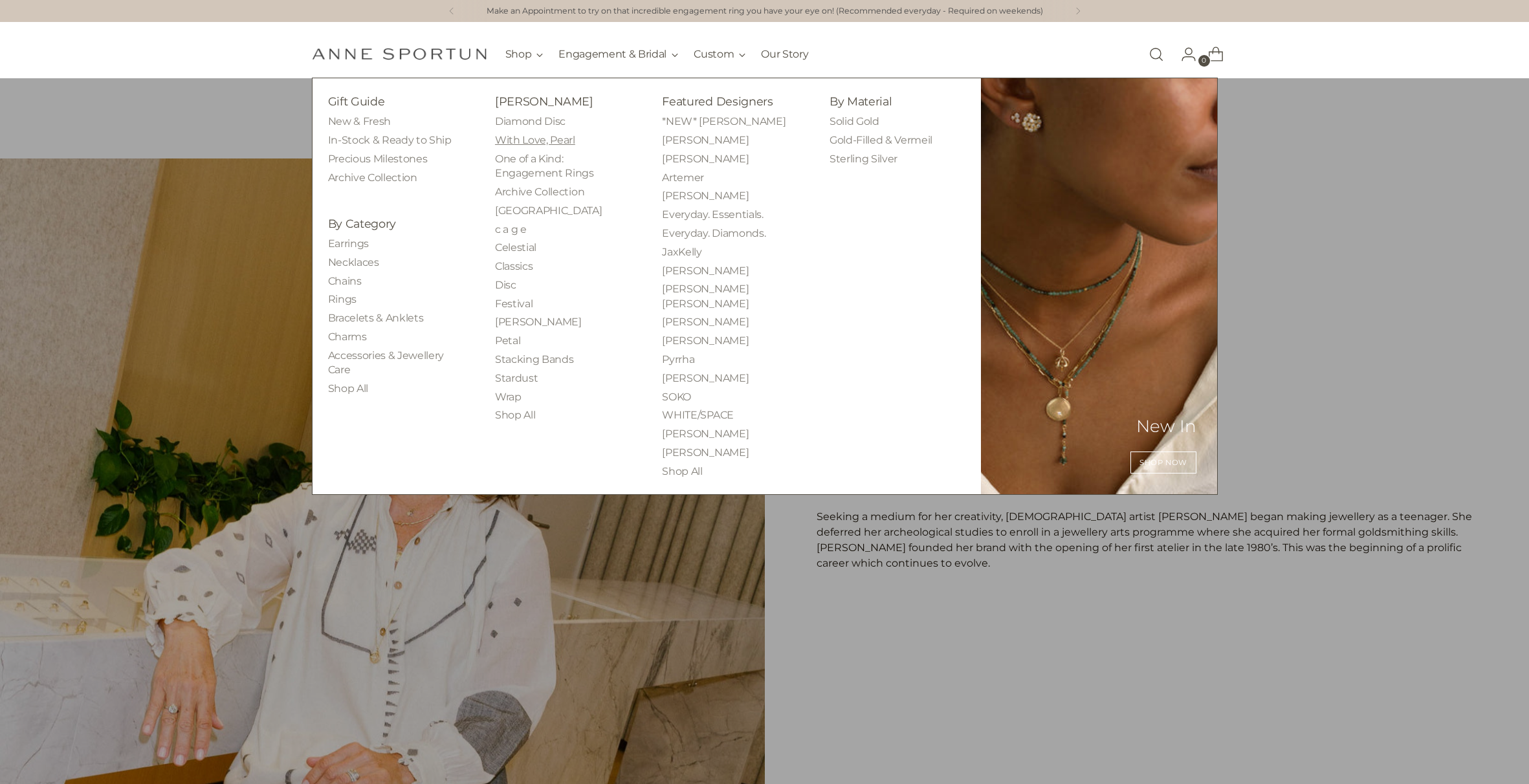
click link "With Love, Pearl"
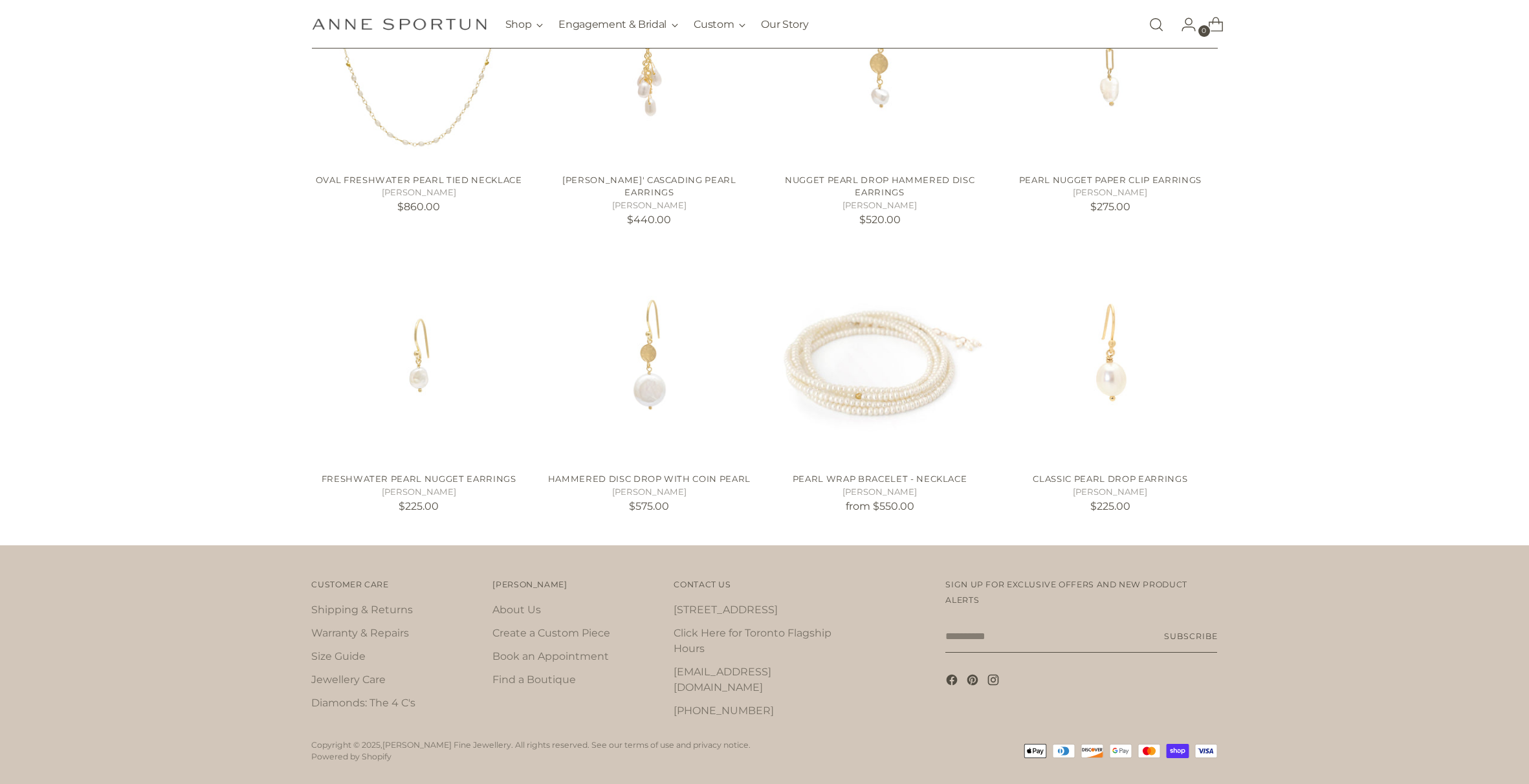
scroll to position [2456, 0]
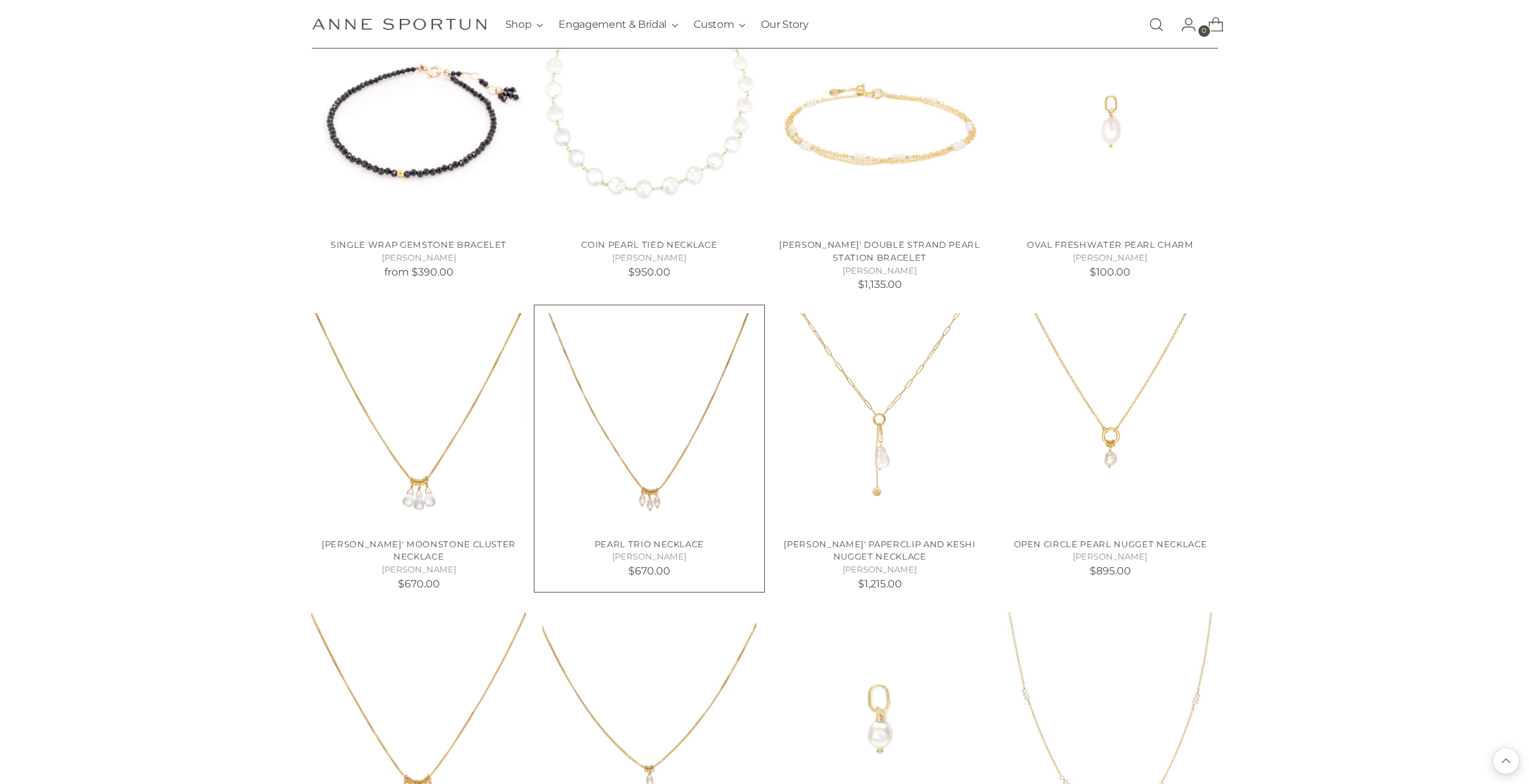
scroll to position [1494, 0]
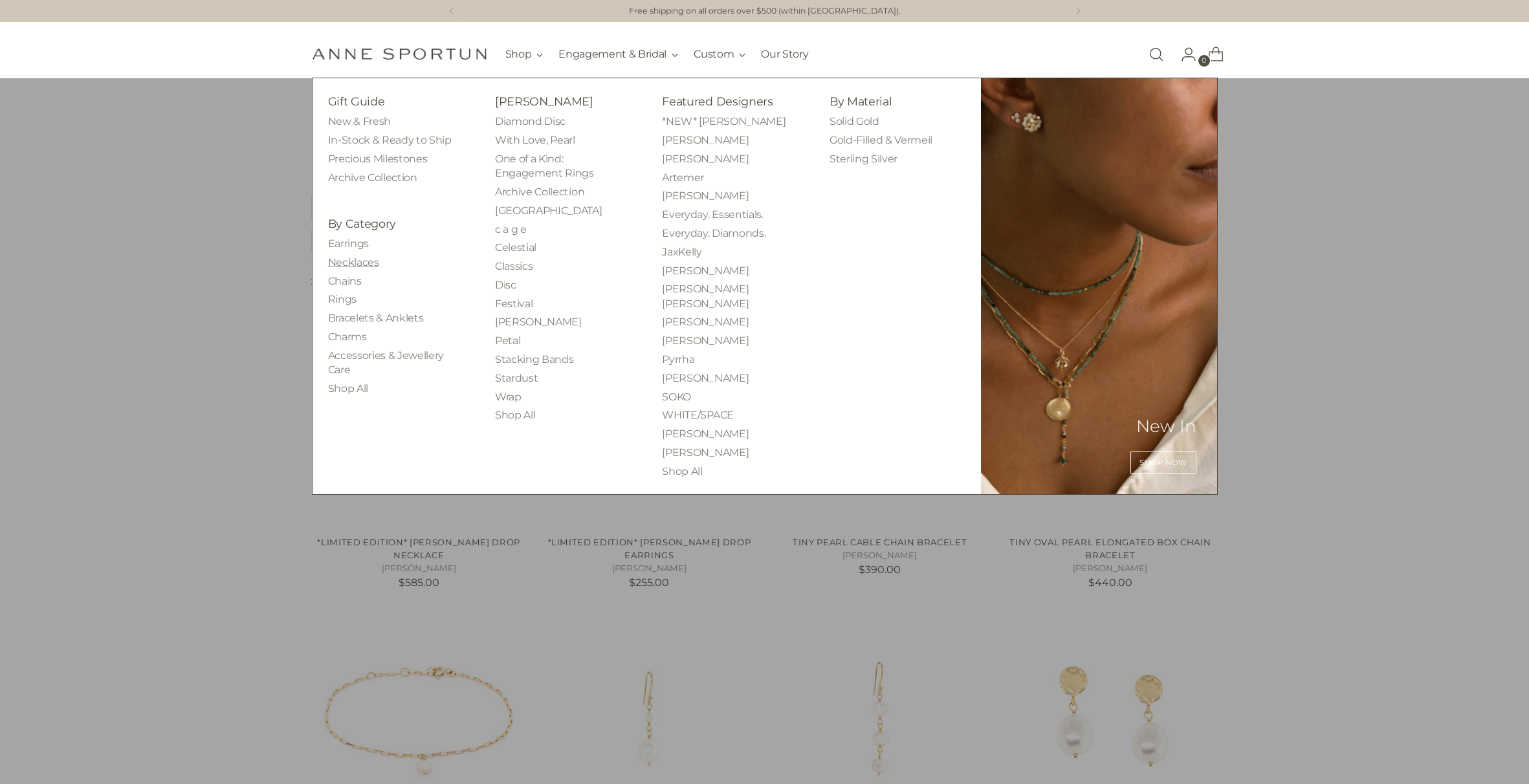
click at [357, 259] on link "Necklaces" at bounding box center [353, 262] width 51 height 12
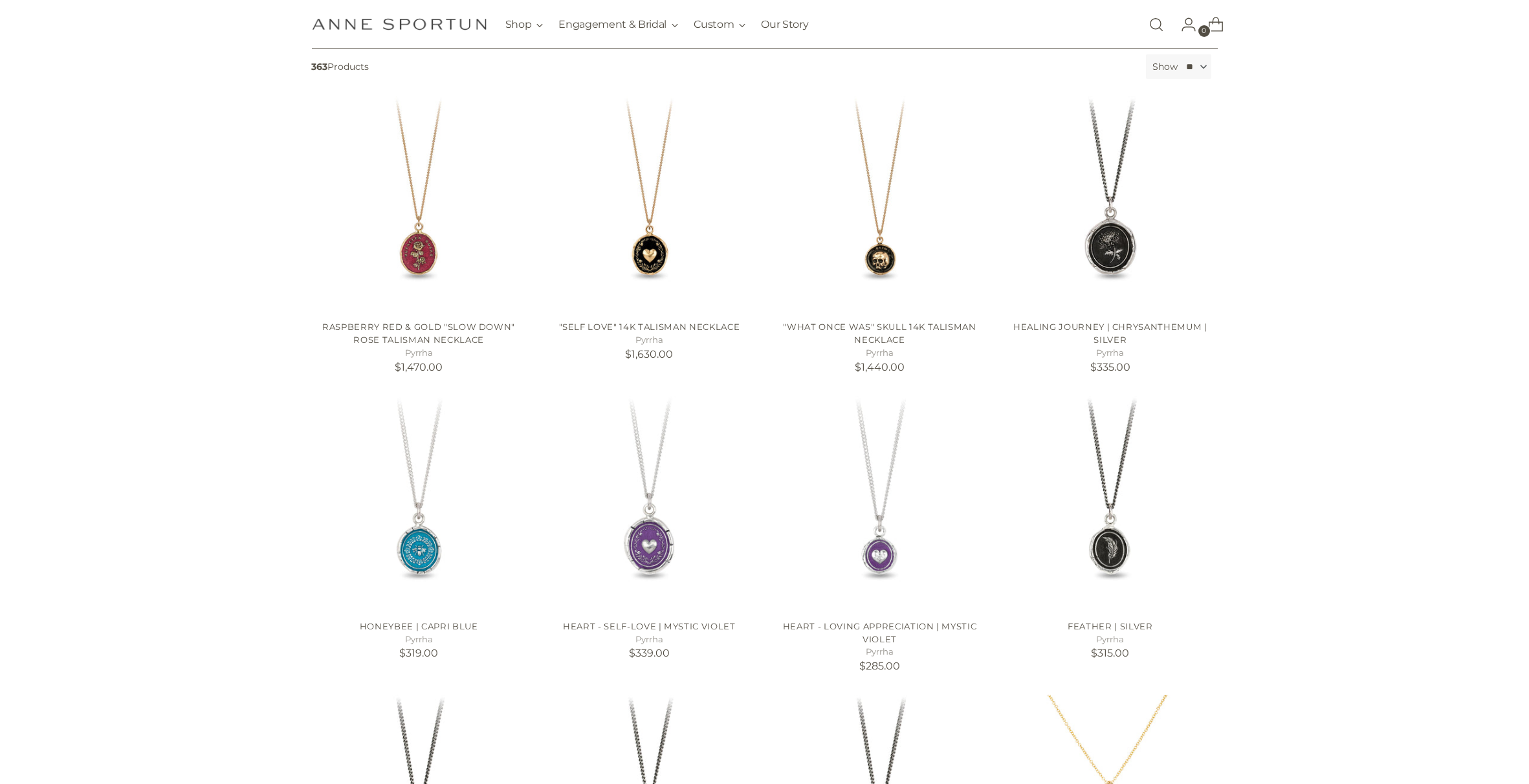
scroll to position [229, 0]
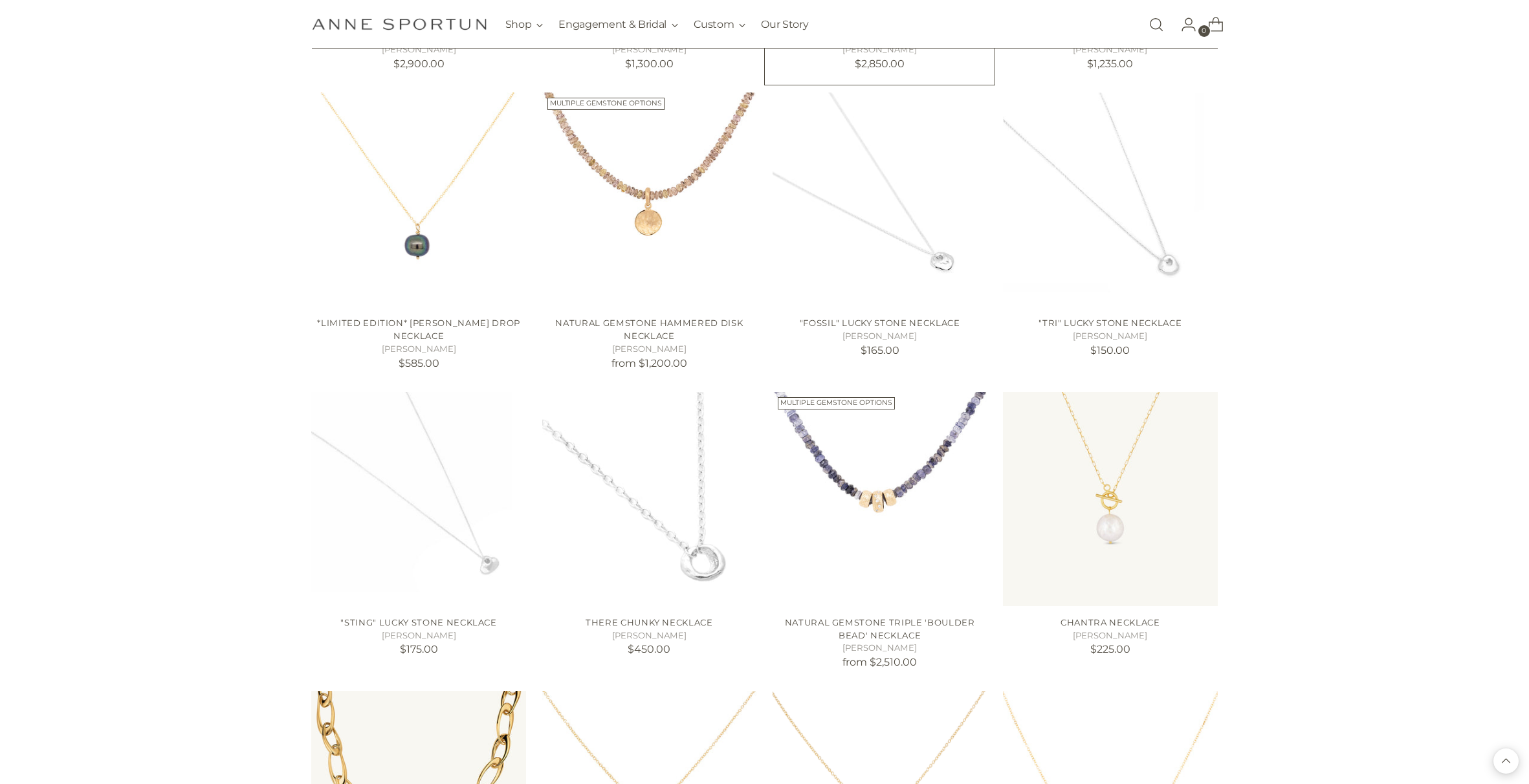
scroll to position [2026, 0]
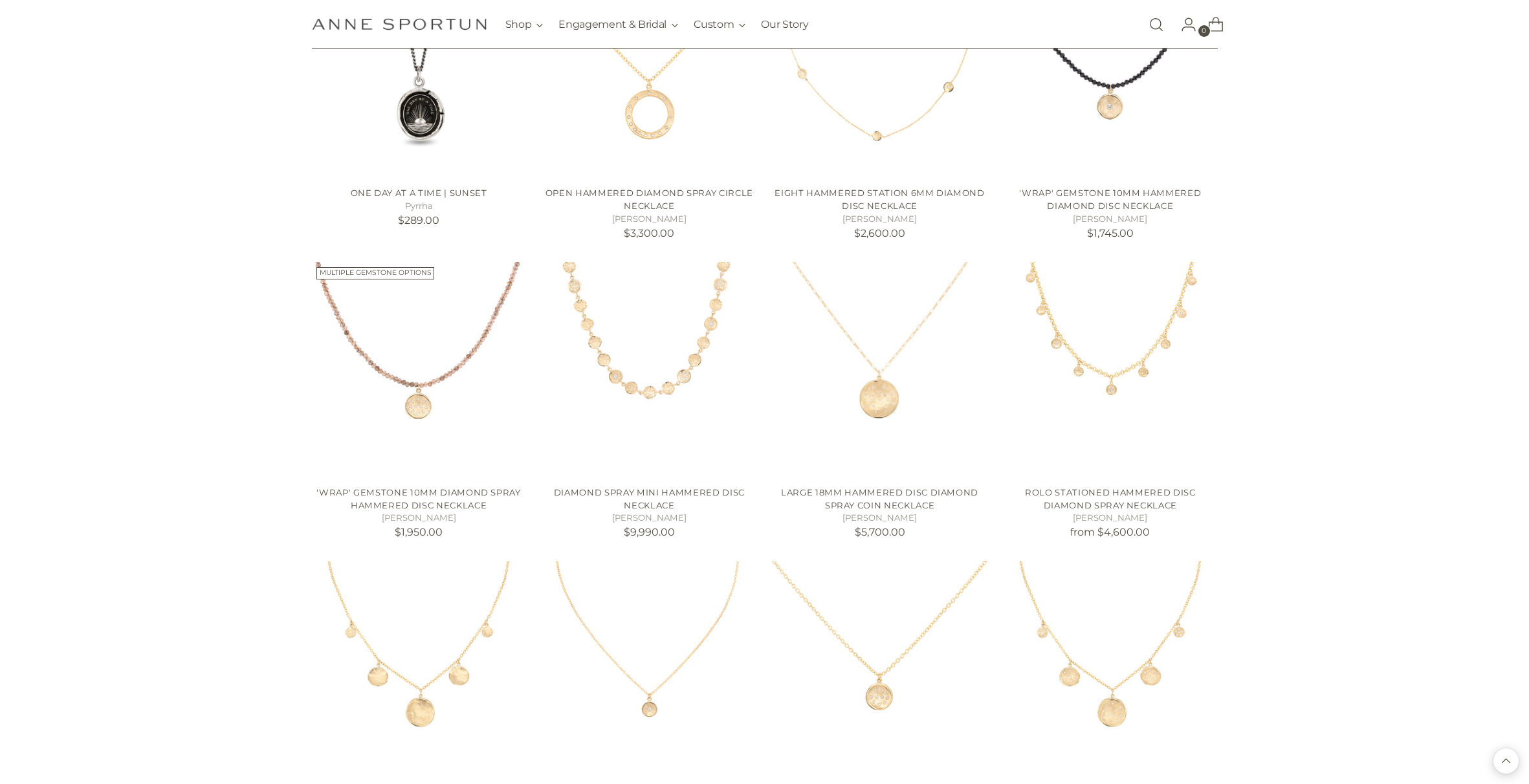
scroll to position [4546, 0]
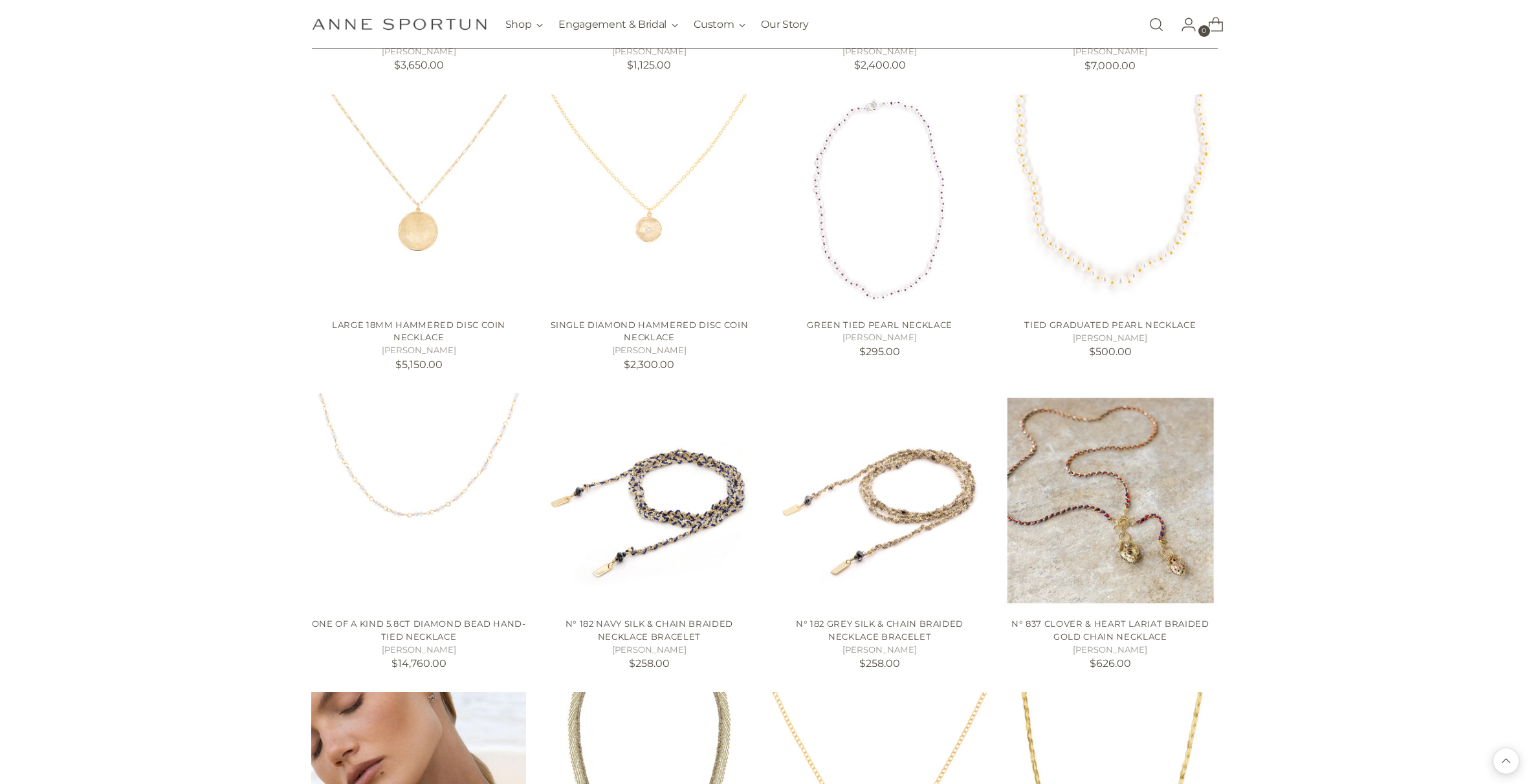
scroll to position [5278, 0]
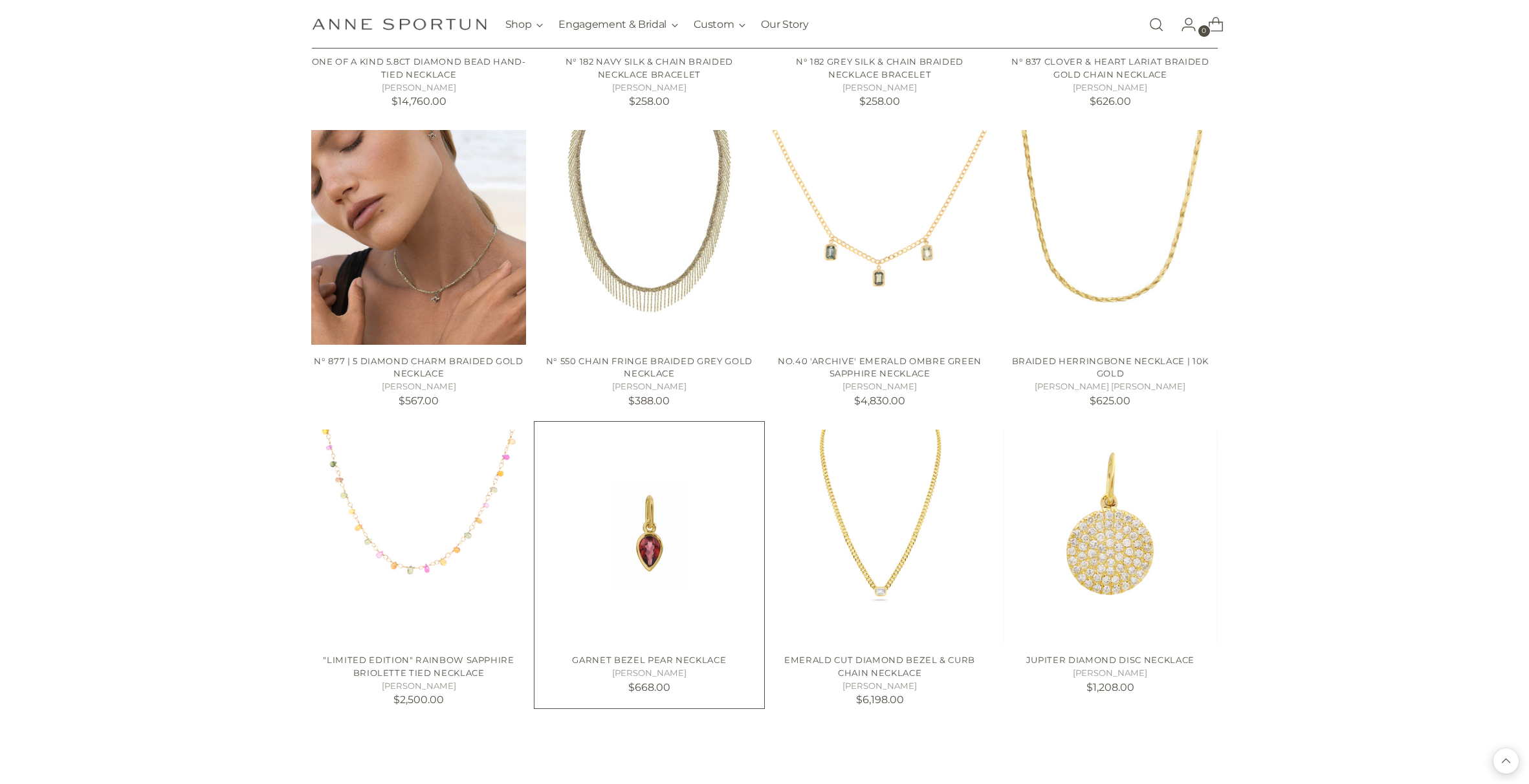
scroll to position [5952, 0]
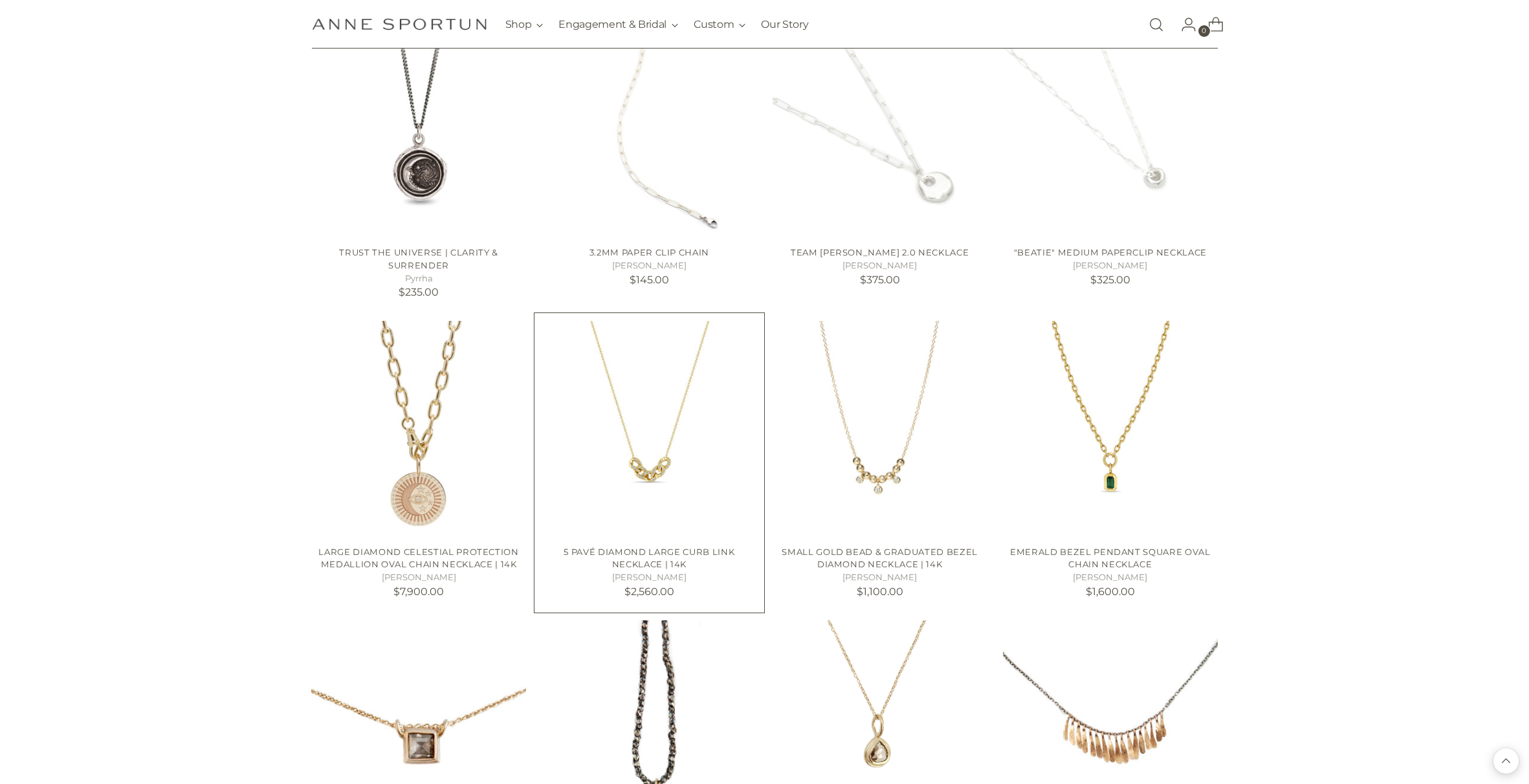
scroll to position [11326, 0]
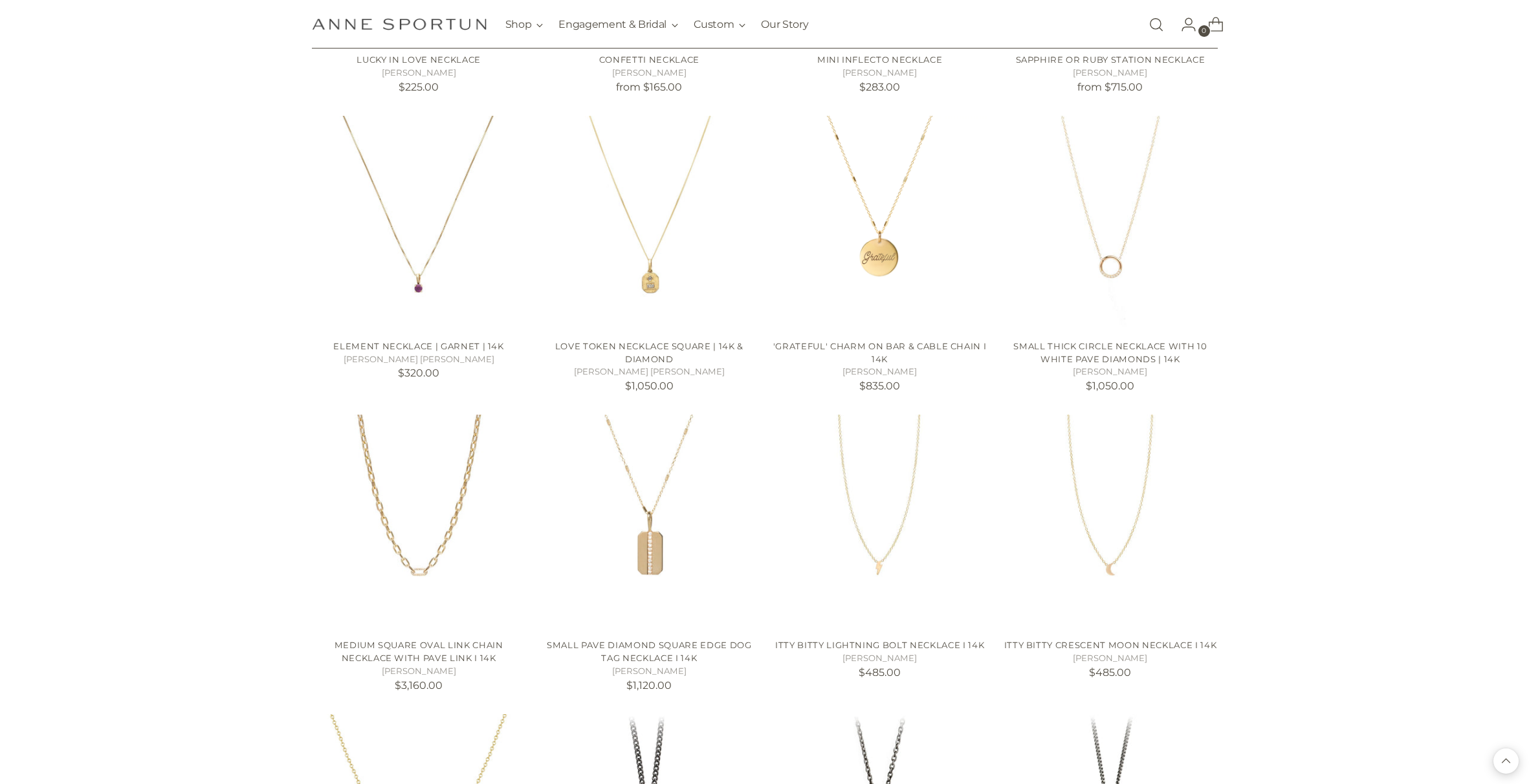
scroll to position [13921, 0]
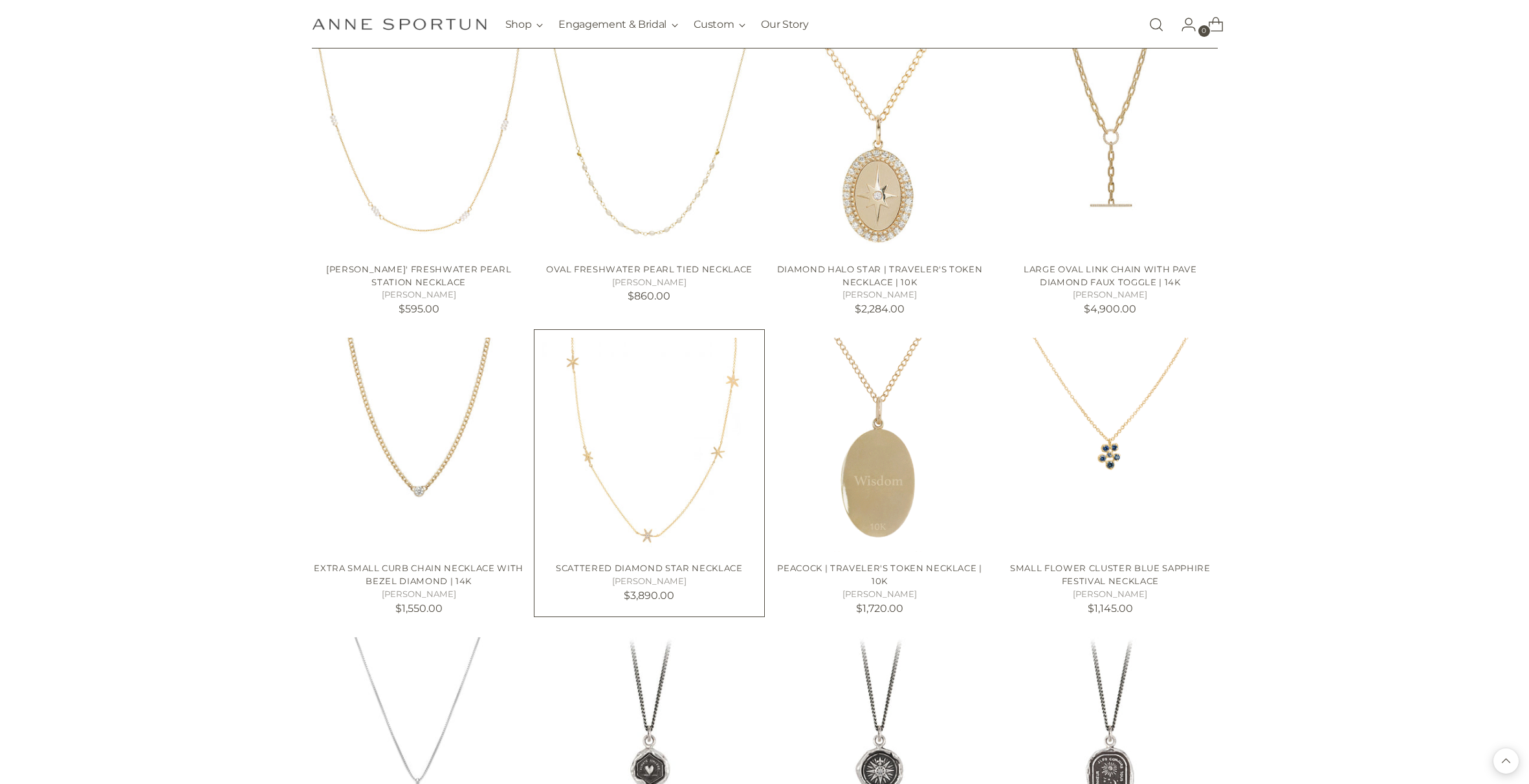
scroll to position [16958, 0]
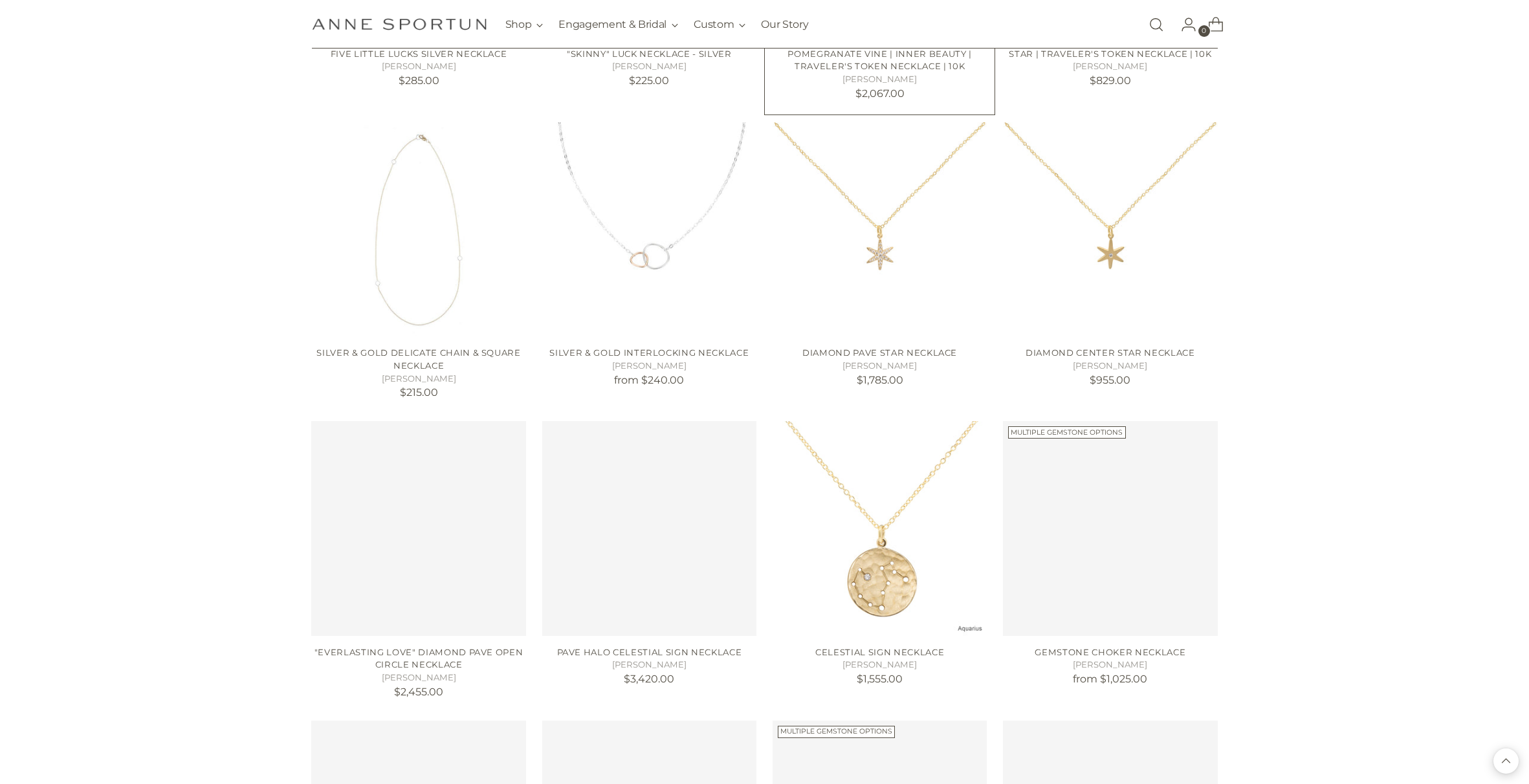
scroll to position [18639, 0]
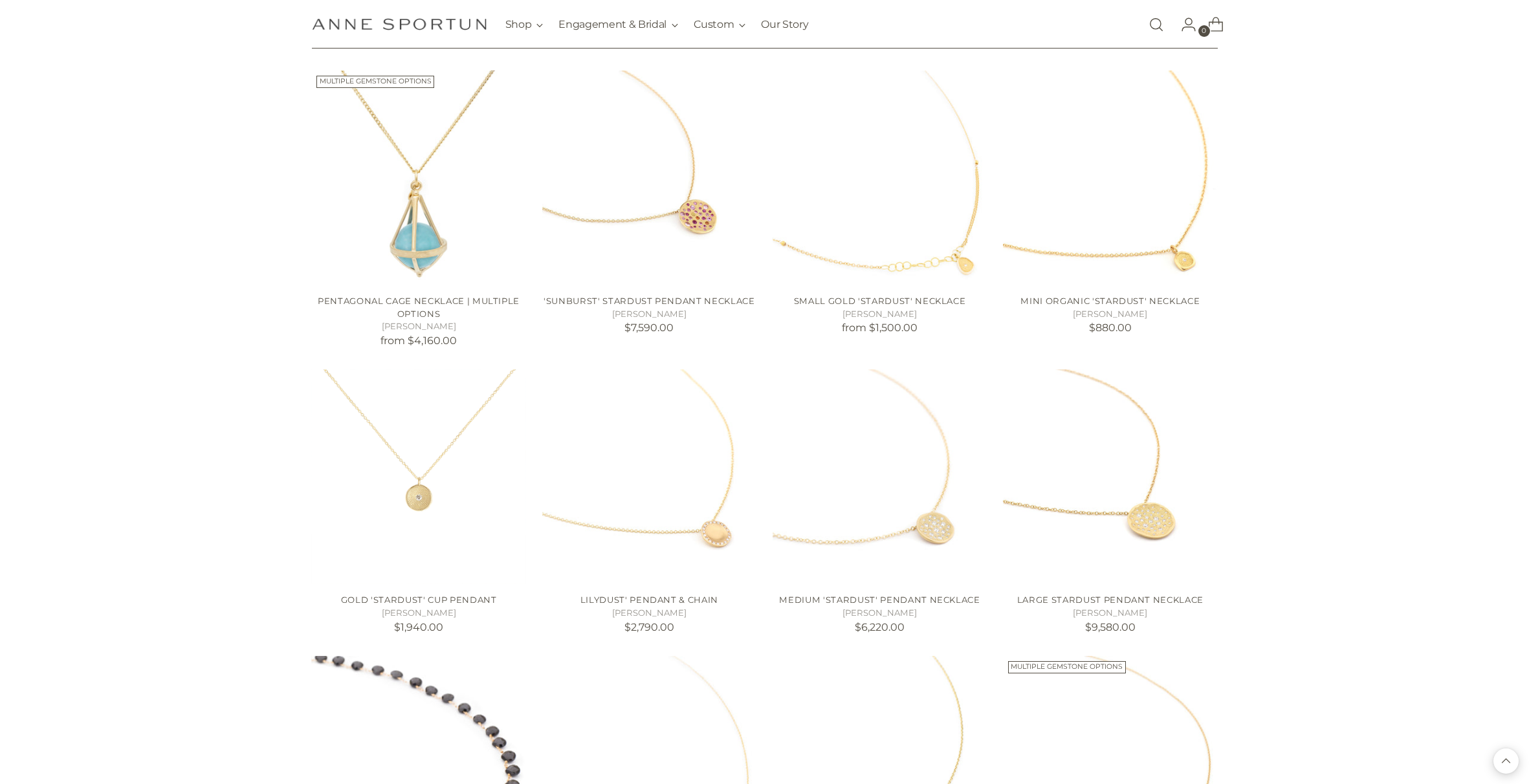
scroll to position [19515, 0]
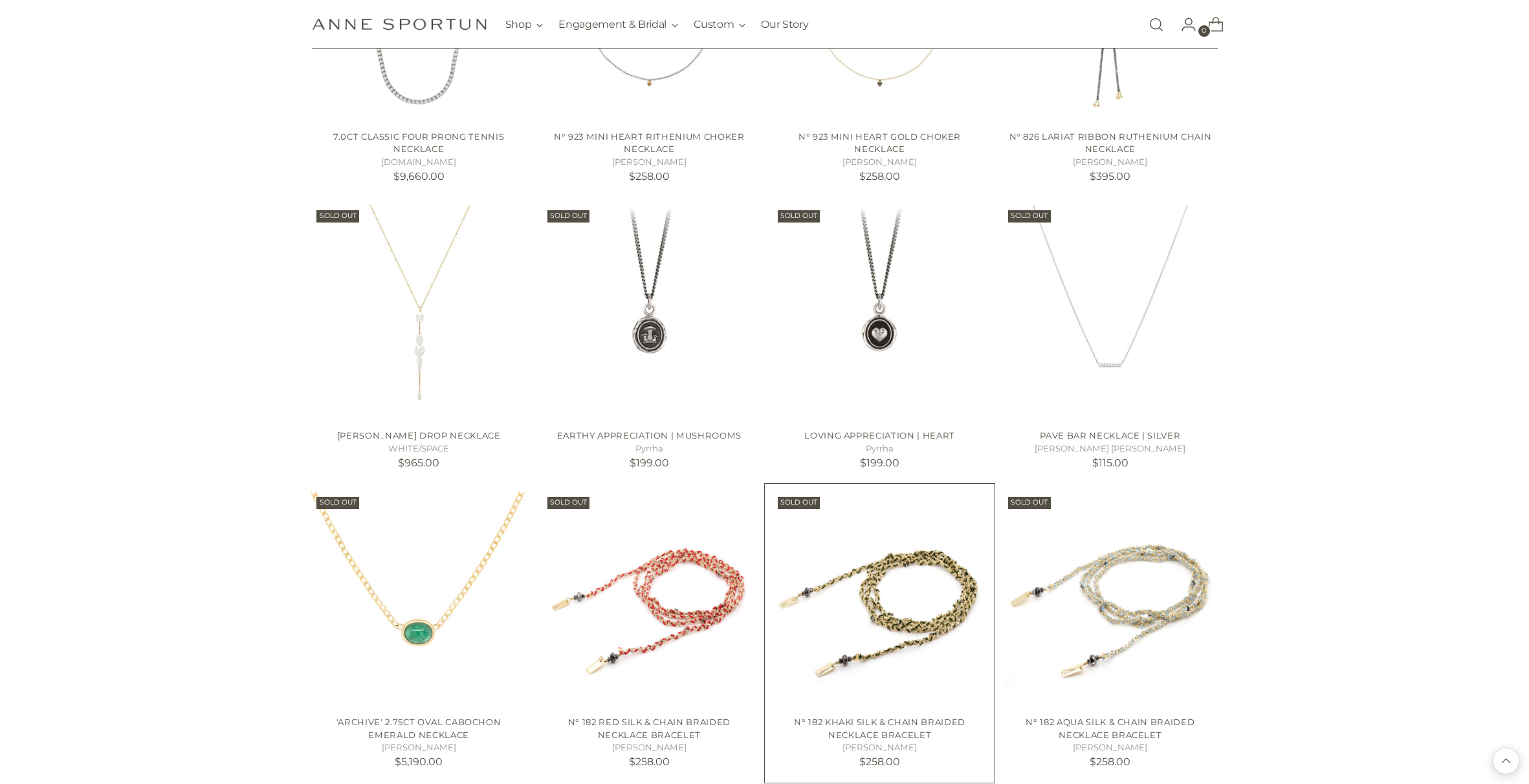
scroll to position [23338, 0]
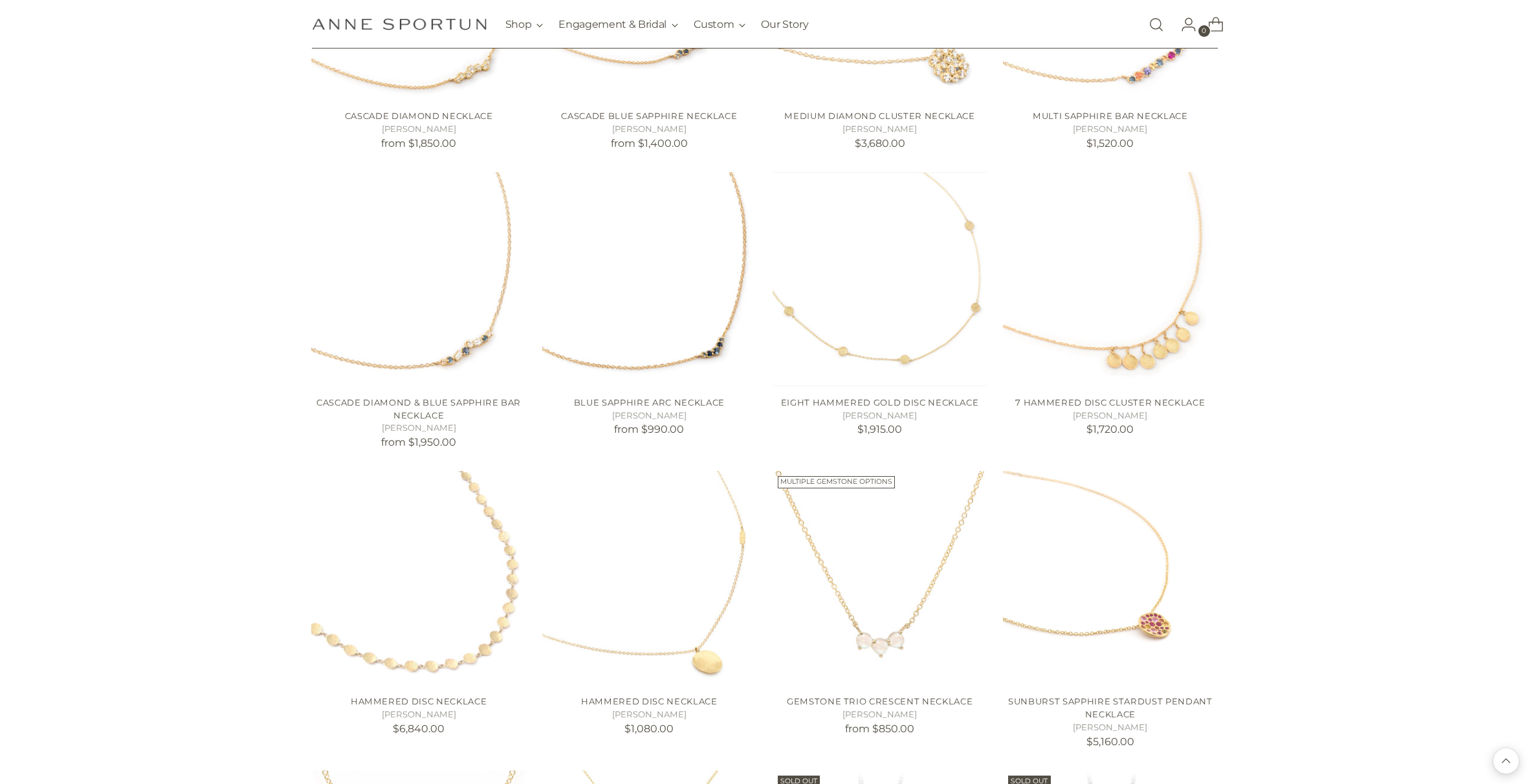
scroll to position [21503, 0]
